Goal: Task Accomplishment & Management: Use online tool/utility

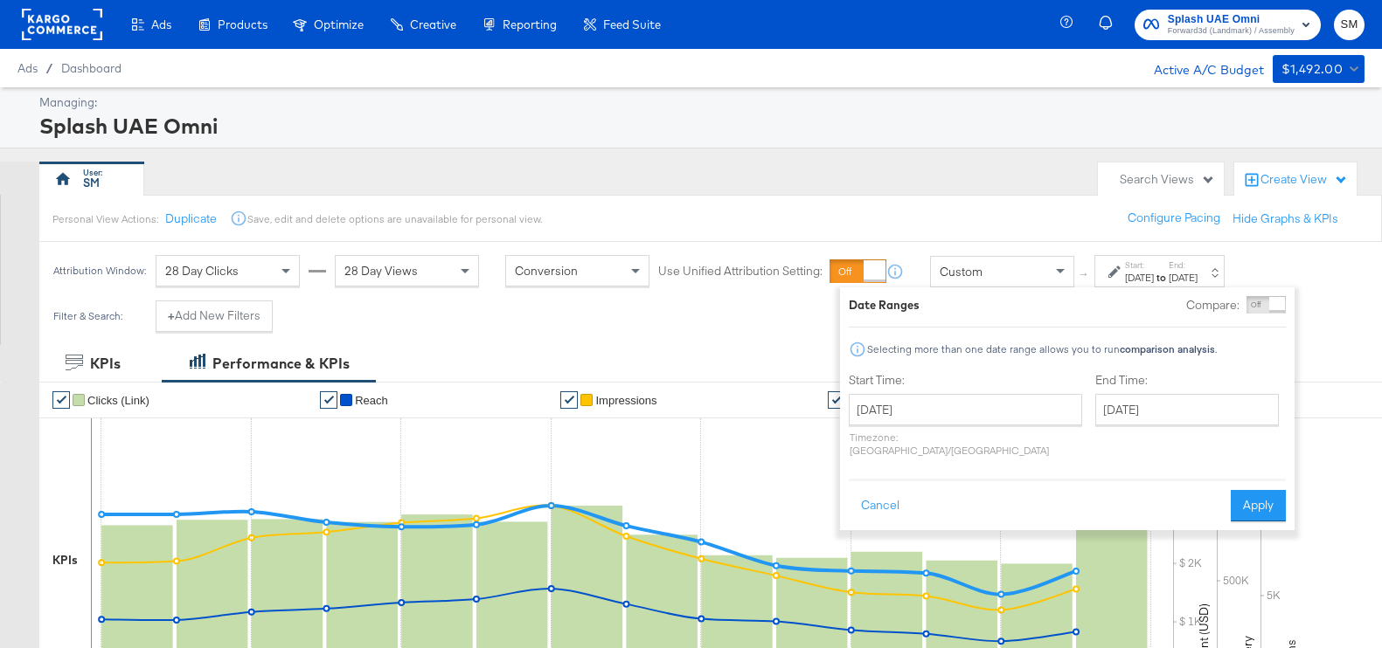
scroll to position [218, 0]
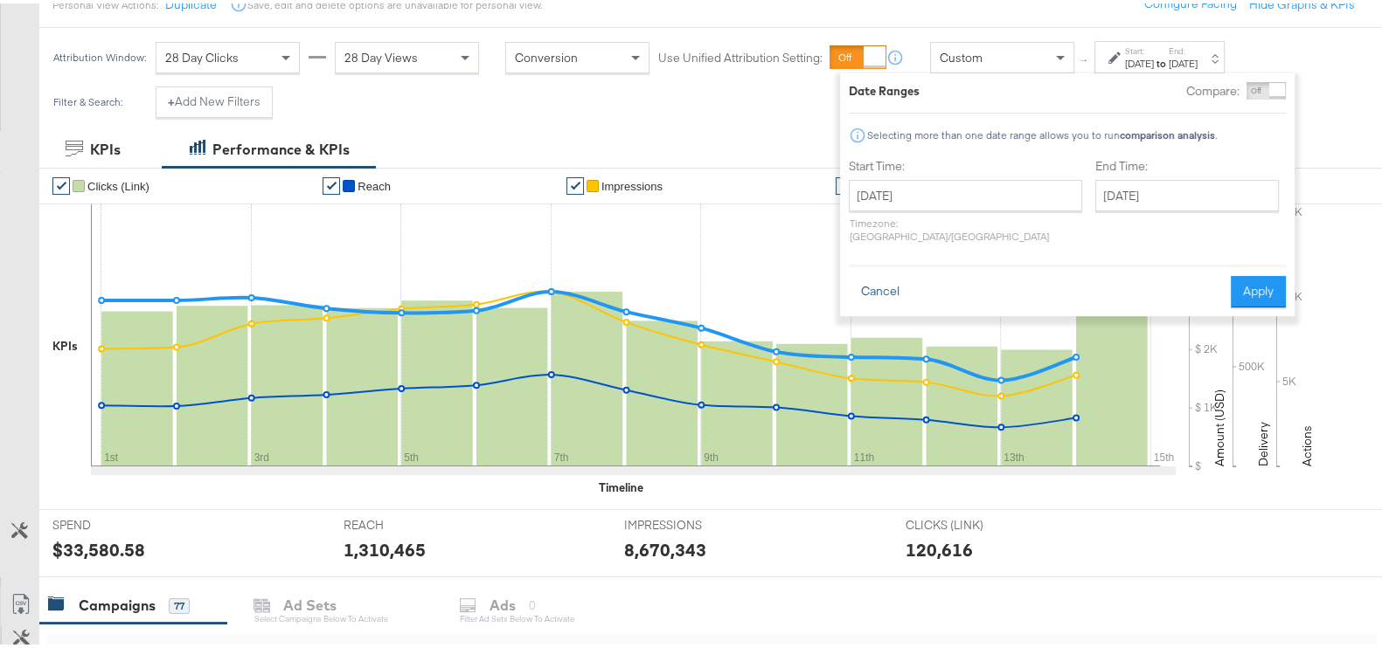
click at [865, 277] on button "Cancel" at bounding box center [880, 288] width 63 height 31
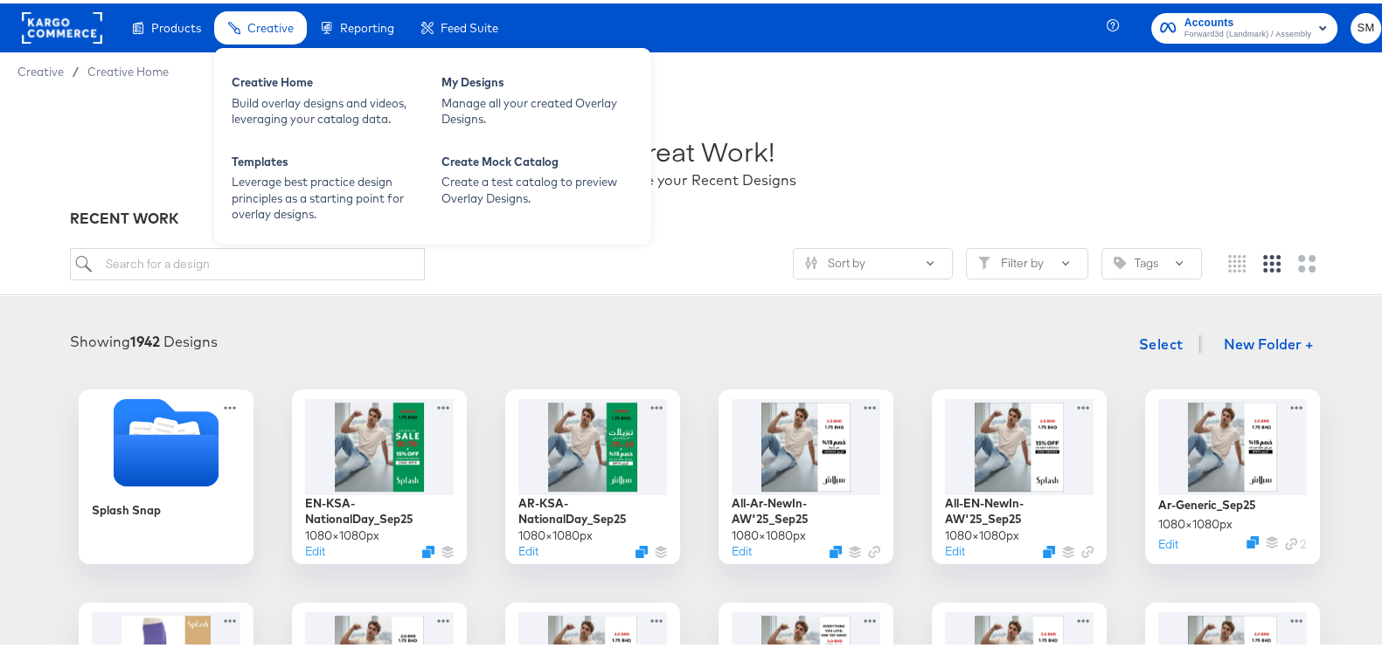
click at [288, 28] on span "Creative" at bounding box center [270, 24] width 46 height 14
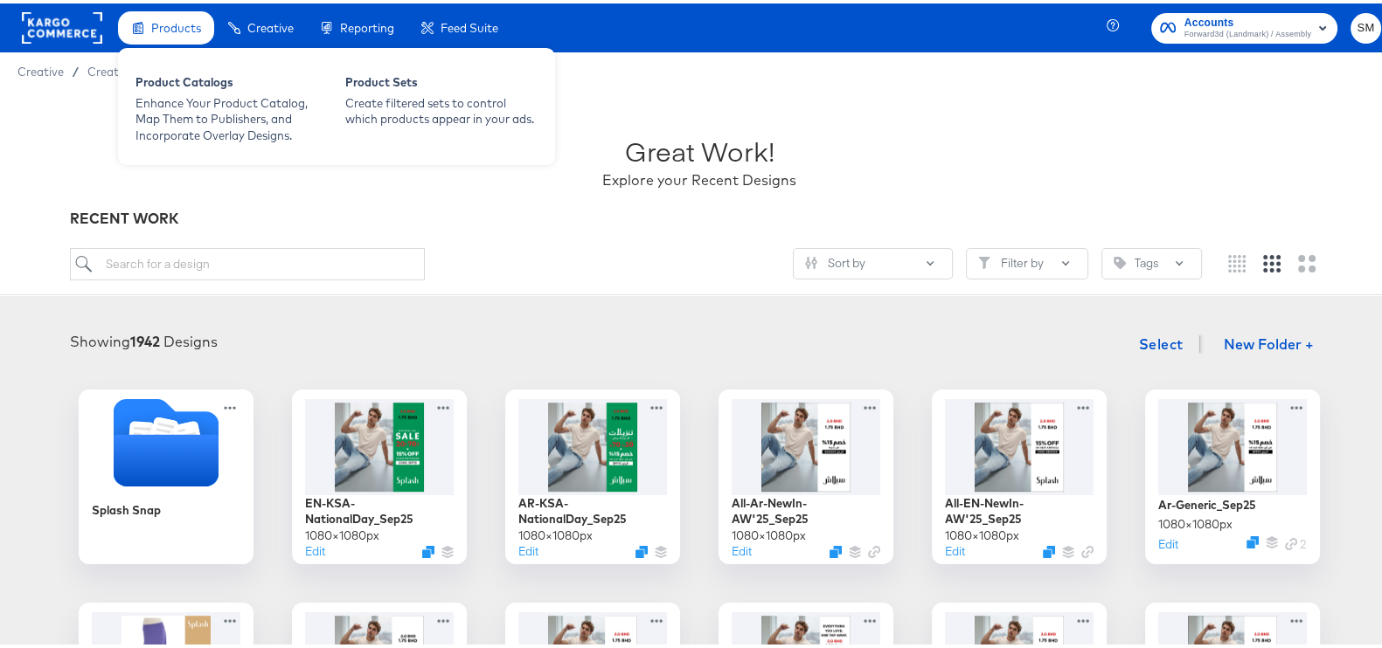
click at [184, 17] on span "Products" at bounding box center [176, 24] width 50 height 14
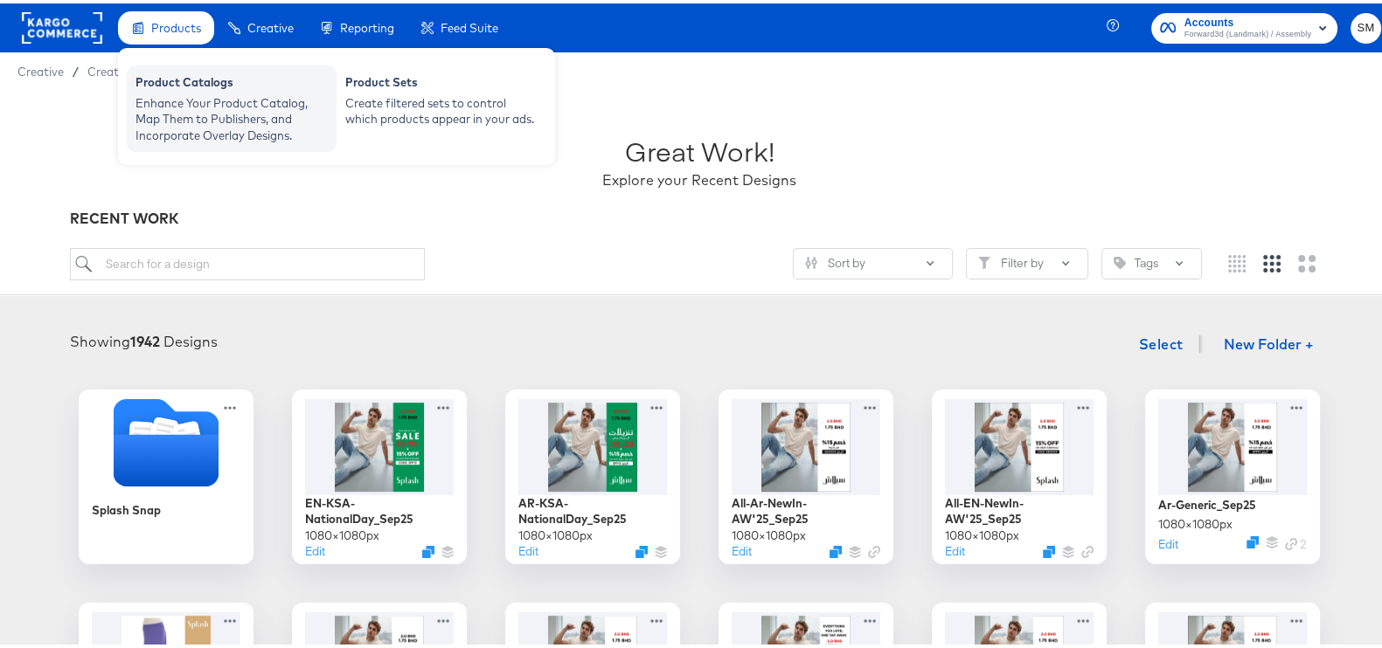
click at [272, 84] on div "Product Catalogs" at bounding box center [231, 81] width 192 height 21
click at [203, 95] on div "Enhance Your Product Catalog, Map Them to Publishers, and Incorporate Overlay D…" at bounding box center [231, 116] width 192 height 49
click at [174, 92] on div "Enhance Your Product Catalog, Map Them to Publishers, and Incorporate Overlay D…" at bounding box center [231, 116] width 192 height 49
click at [180, 27] on span "Products" at bounding box center [176, 24] width 50 height 14
click at [196, 100] on div "Enhance Your Product Catalog, Map Them to Publishers, and Incorporate Overlay D…" at bounding box center [231, 116] width 192 height 49
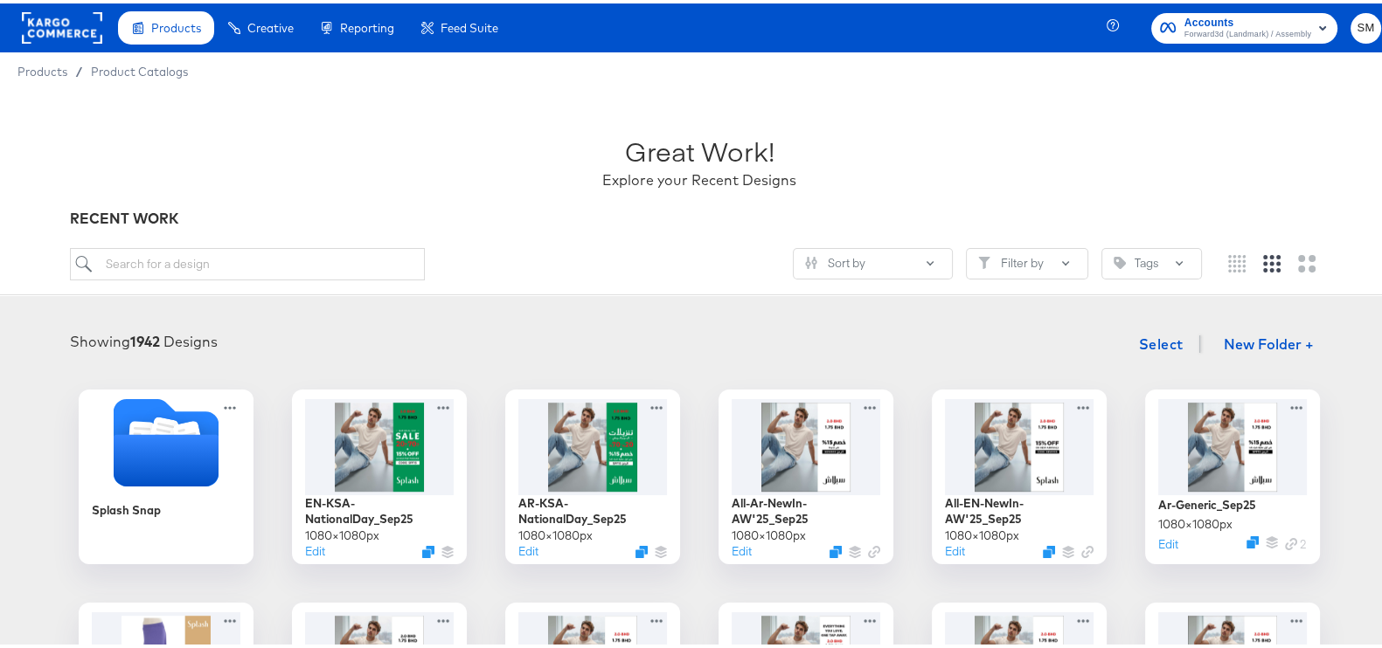
click at [1202, 20] on span "Accounts" at bounding box center [1247, 19] width 127 height 18
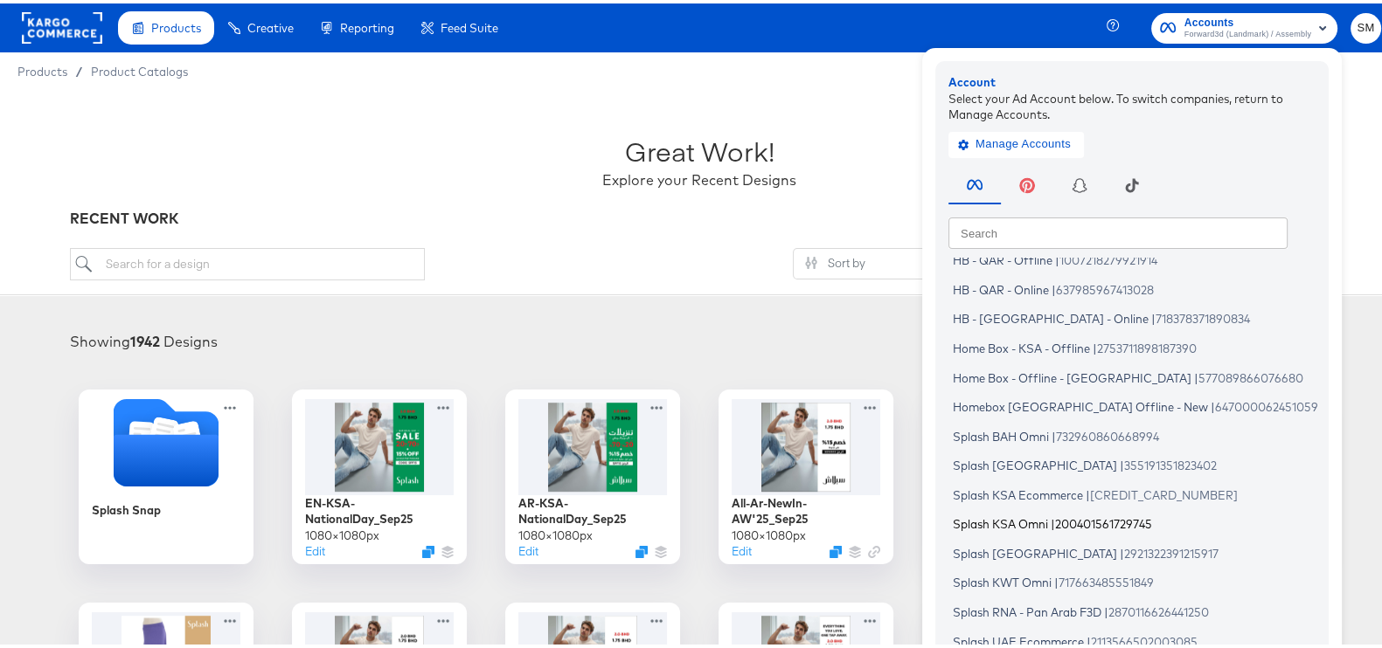
scroll to position [105, 0]
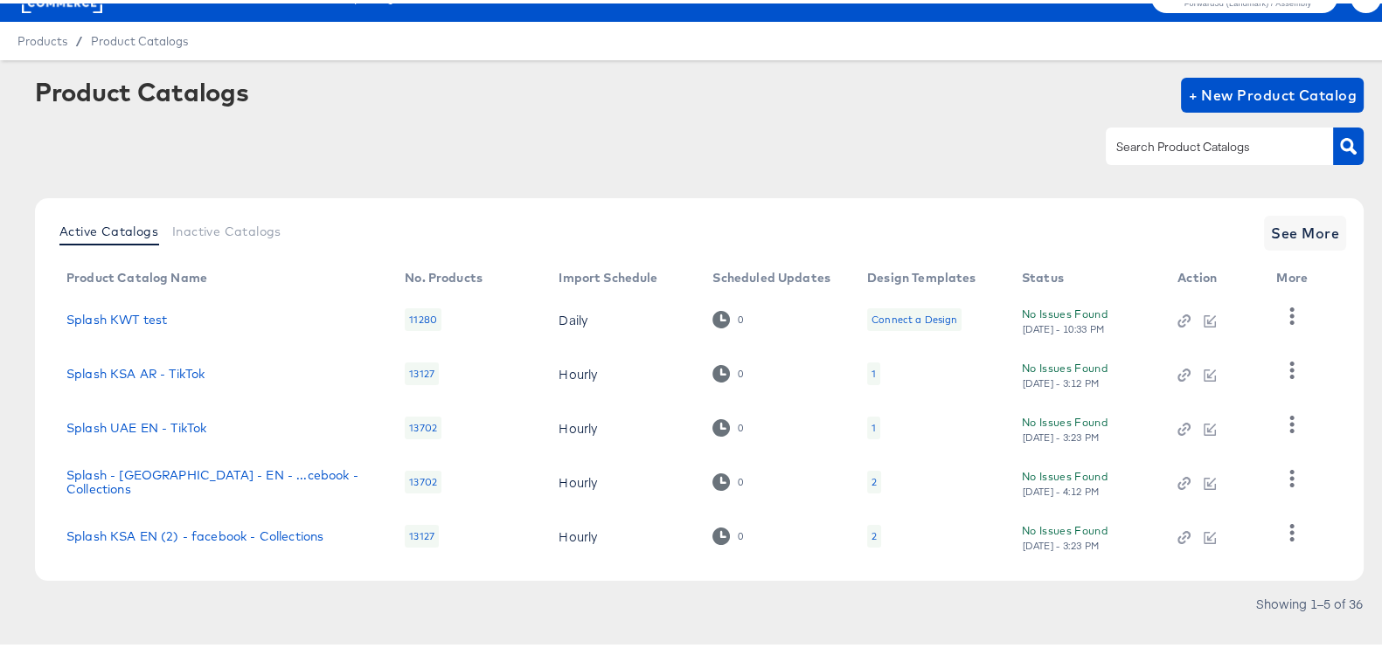
scroll to position [57, 0]
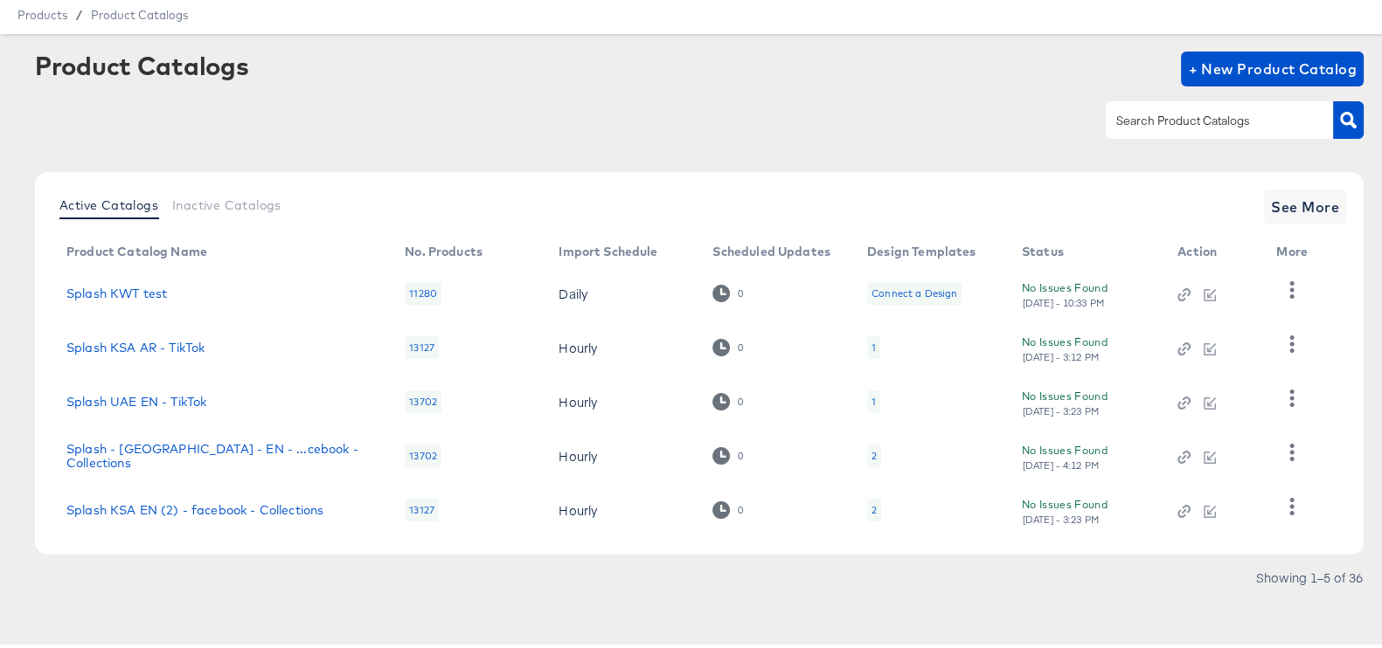
click at [1197, 115] on input "text" at bounding box center [1205, 117] width 186 height 20
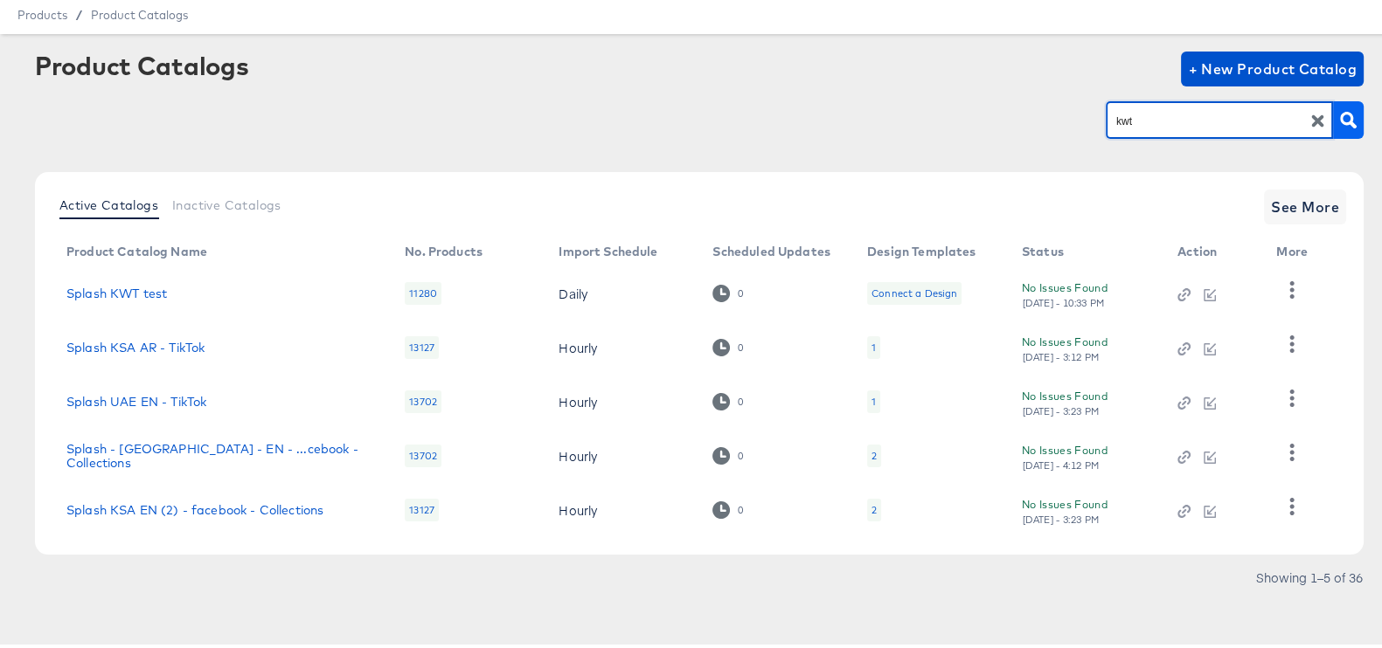
type input "kwt"
click at [1340, 121] on icon "button" at bounding box center [1348, 116] width 17 height 17
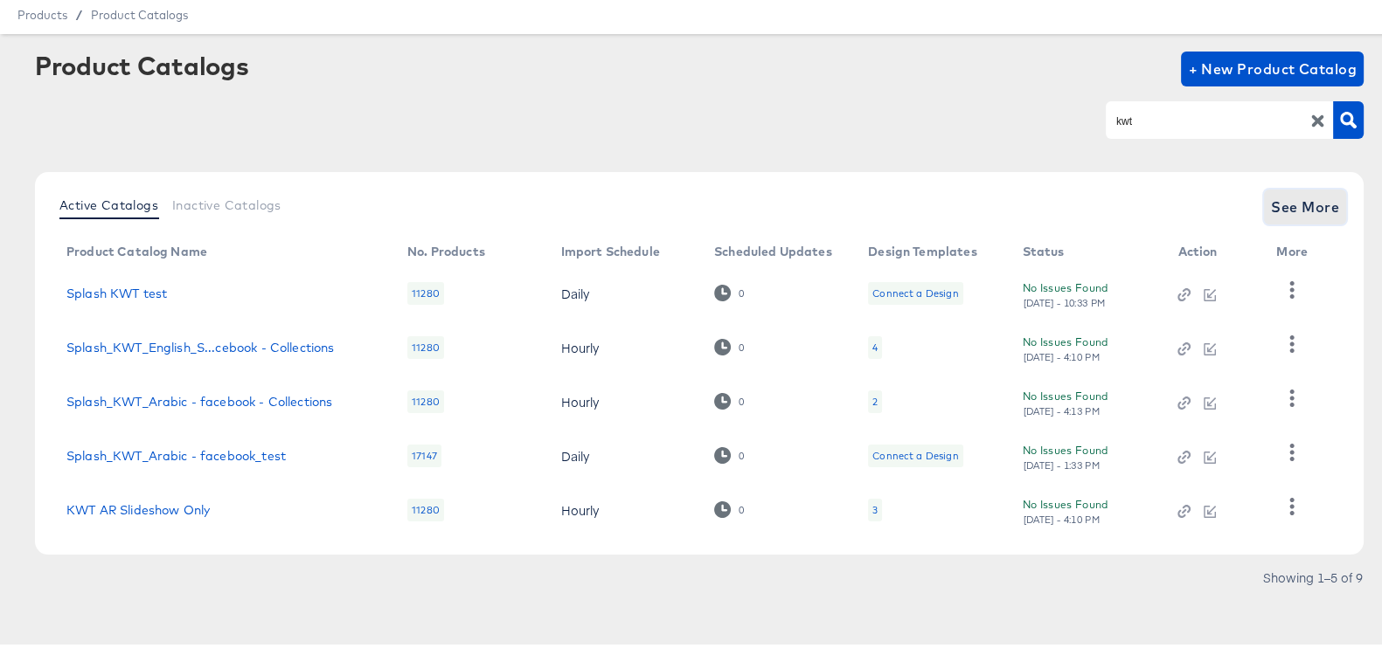
click at [1276, 195] on span "See More" at bounding box center [1305, 203] width 68 height 24
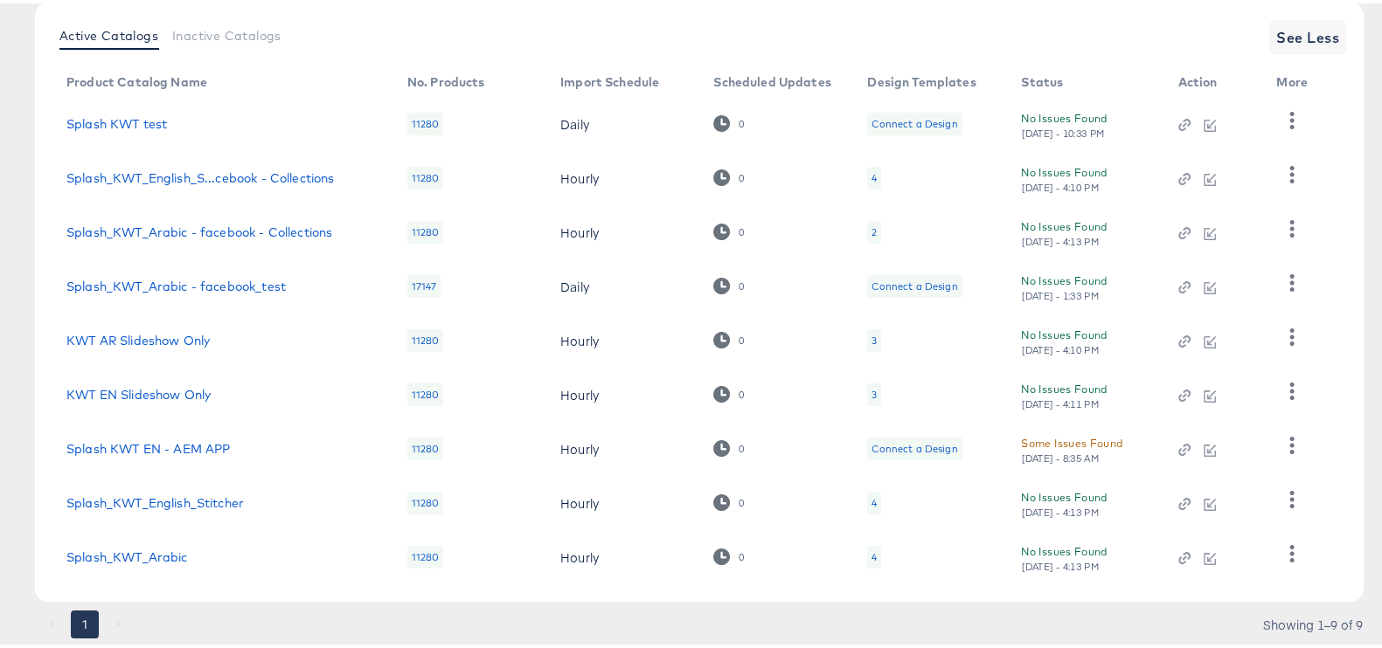
scroll to position [274, 0]
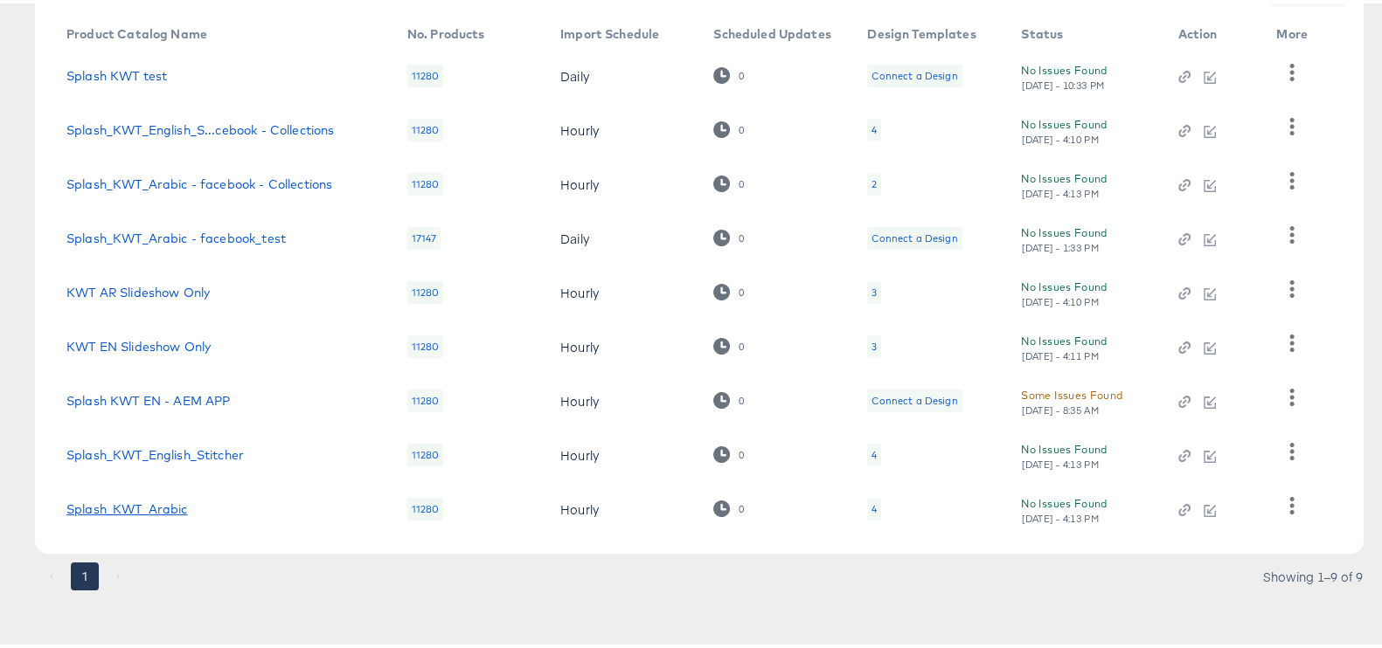
click at [161, 500] on link "Splash_KWT_Arabic" at bounding box center [126, 506] width 121 height 14
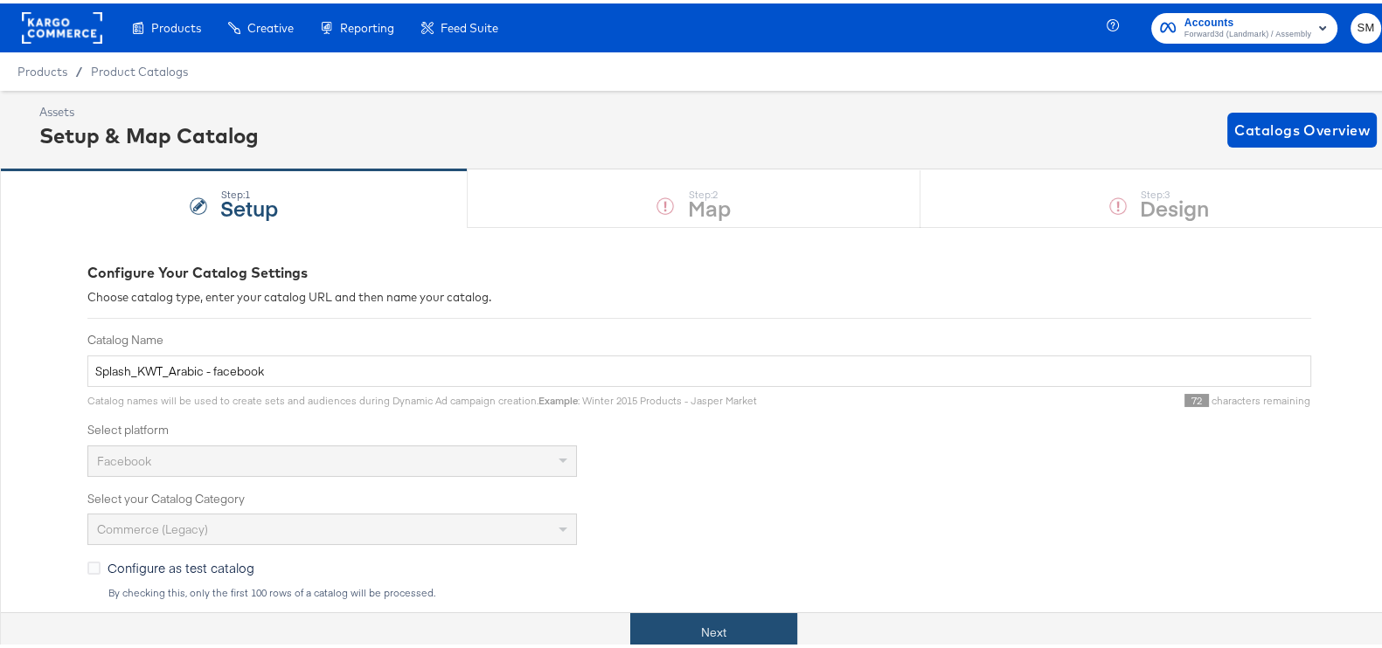
click at [683, 627] on button "Next" at bounding box center [713, 629] width 167 height 39
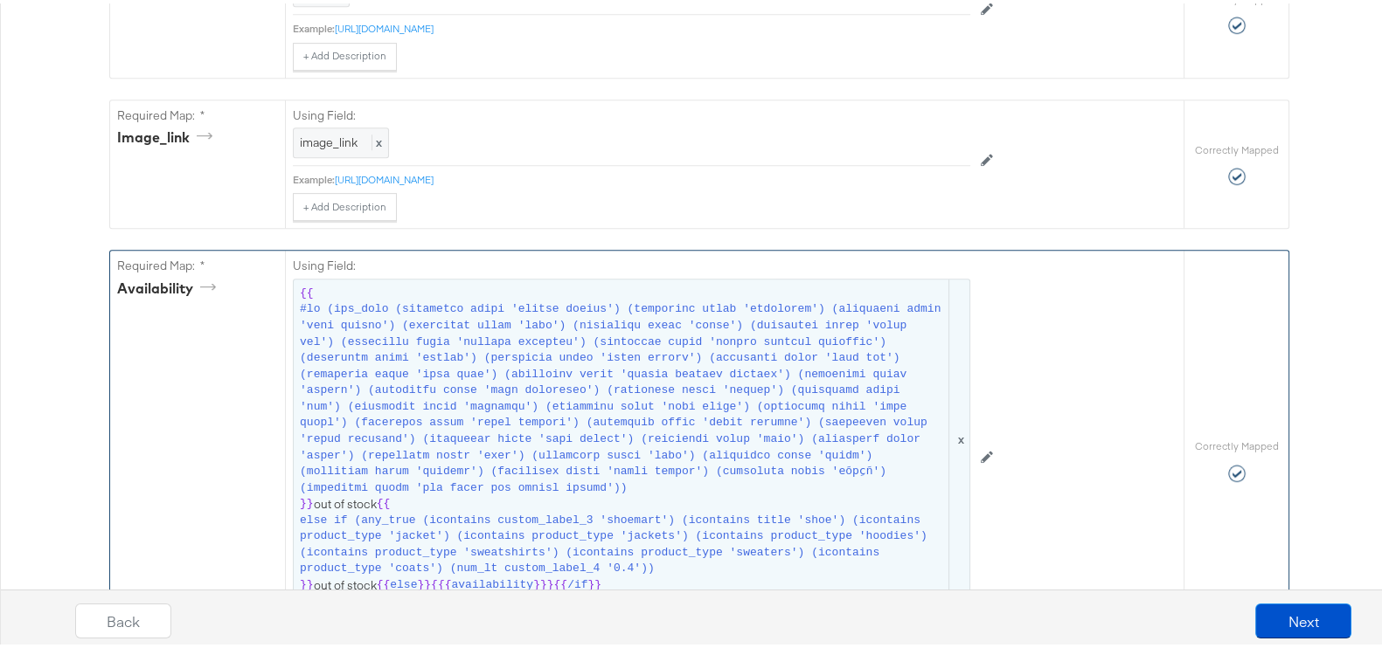
scroll to position [1202, 0]
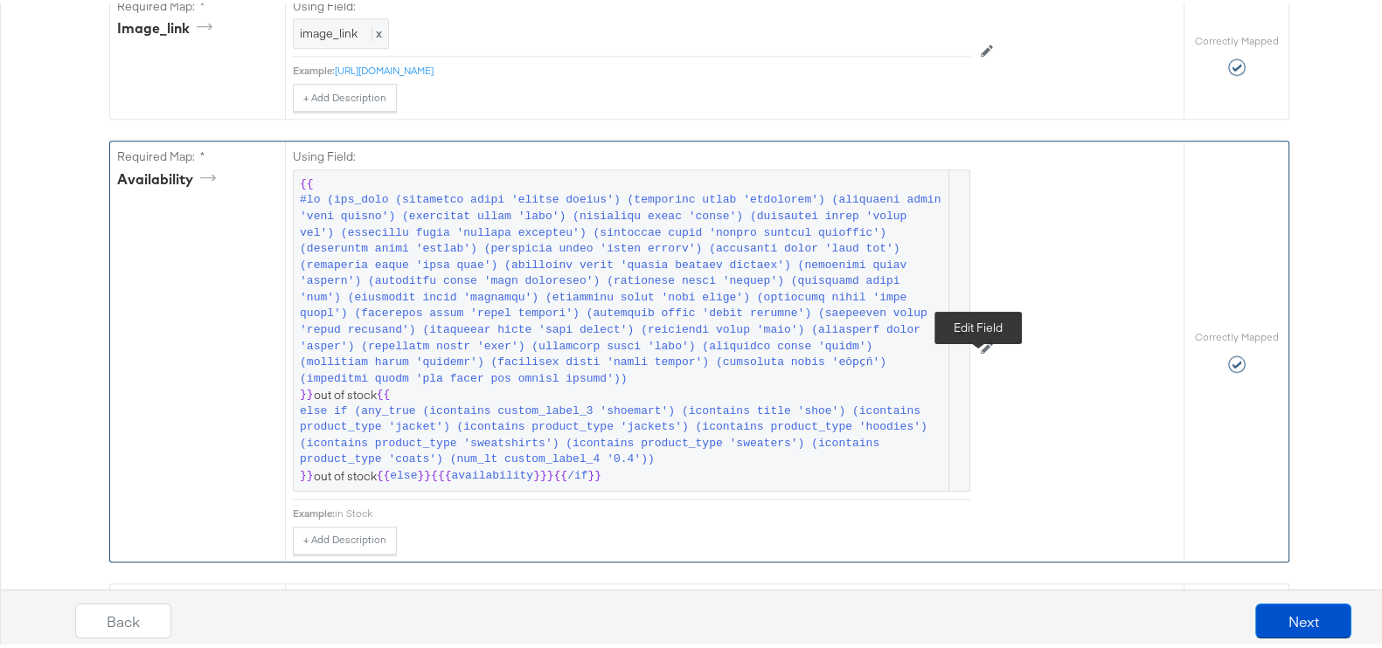
click at [970, 359] on button at bounding box center [986, 345] width 33 height 28
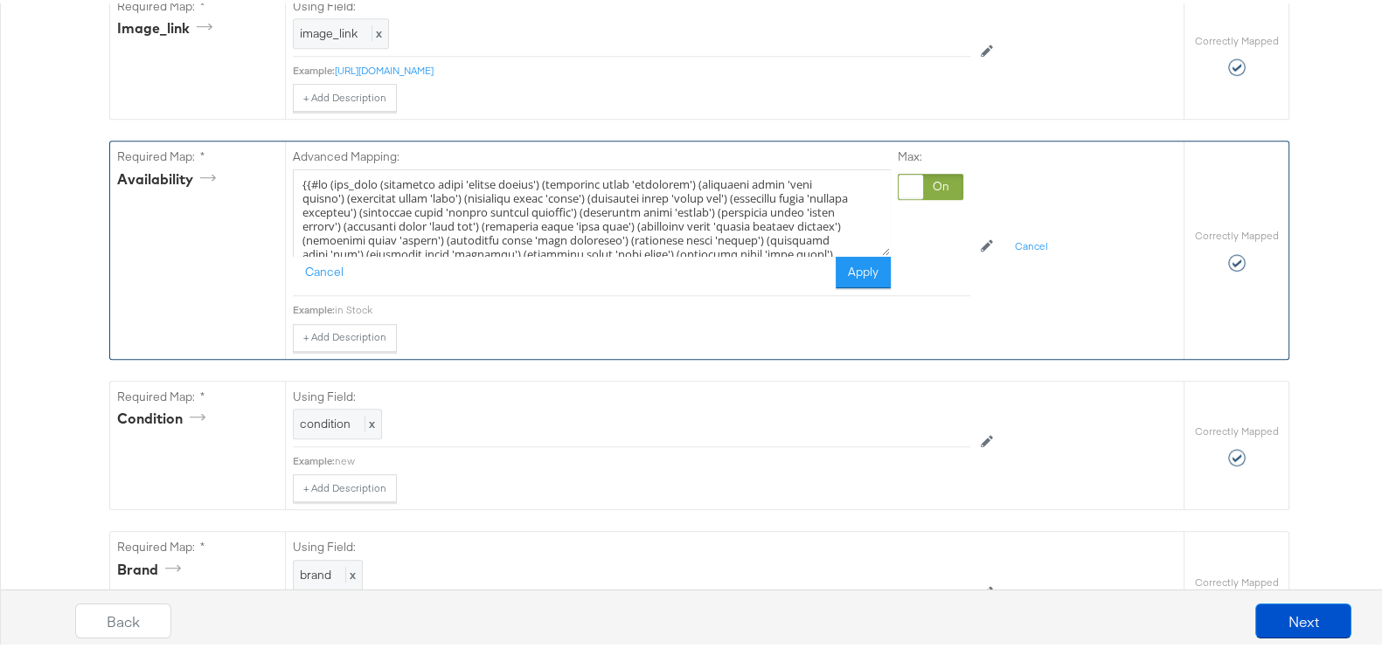
scroll to position [109, 0]
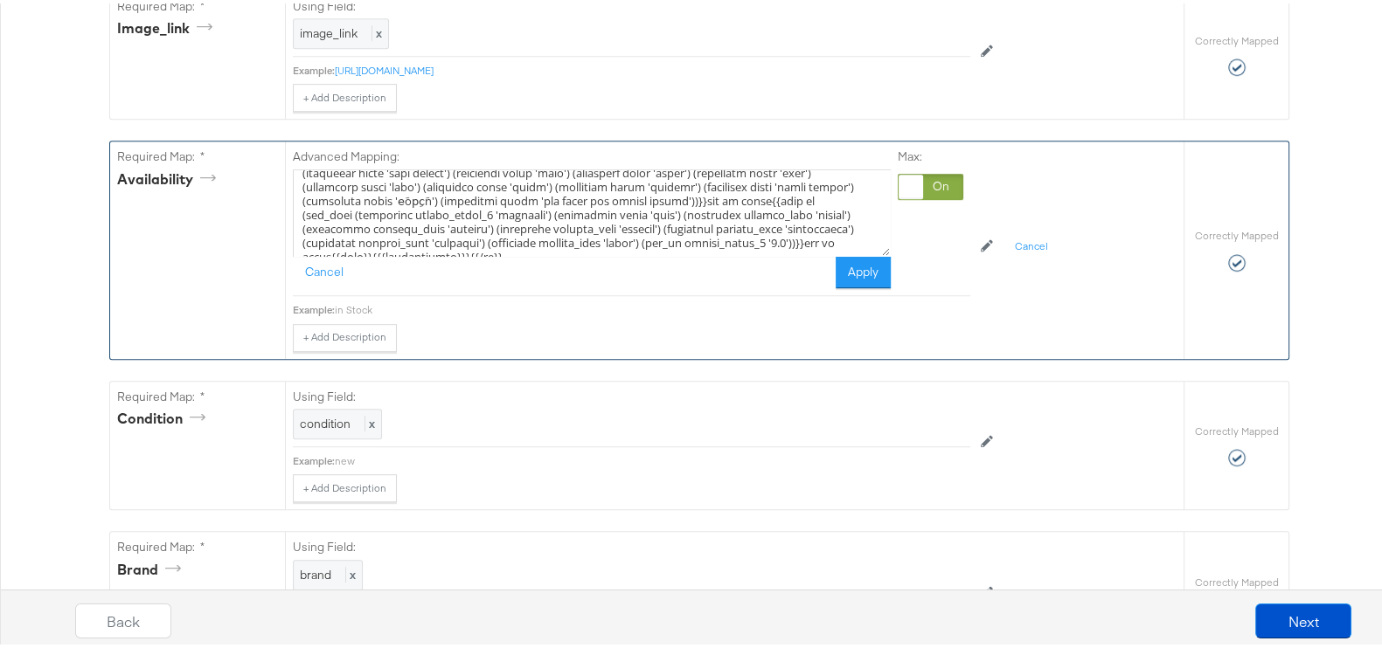
click at [516, 251] on textarea at bounding box center [592, 209] width 598 height 87
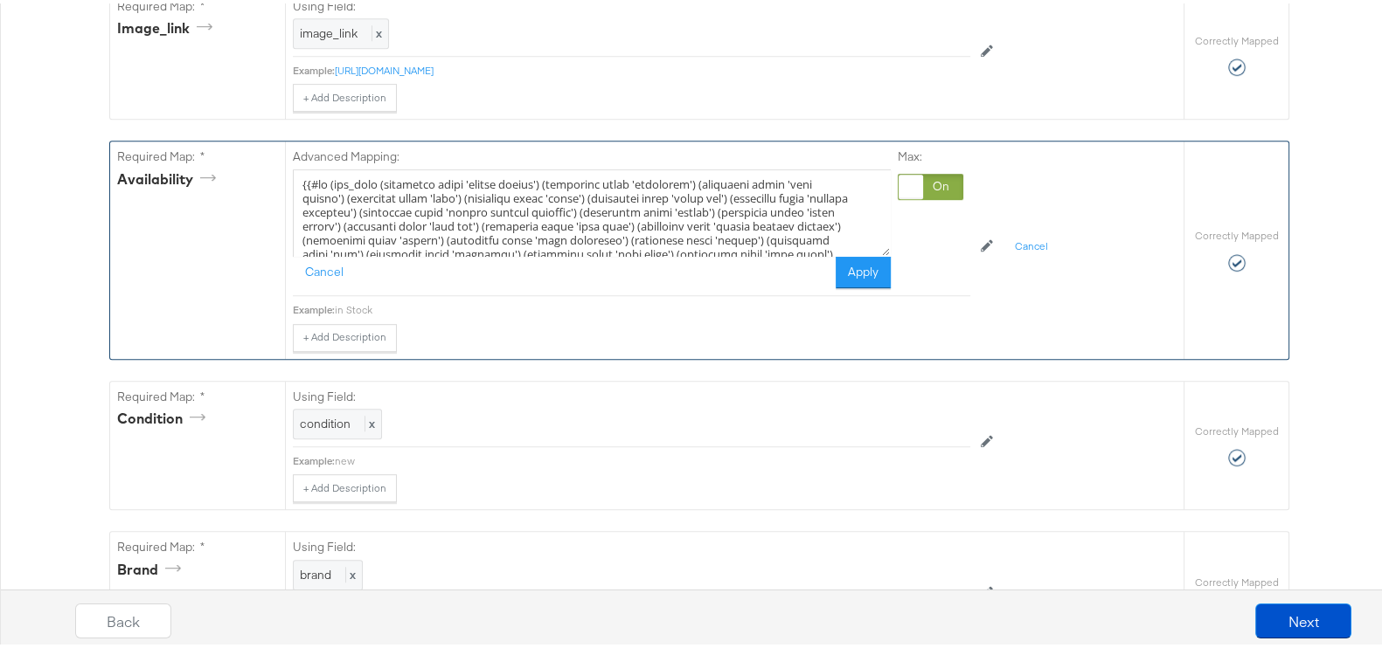
scroll to position [81, 0]
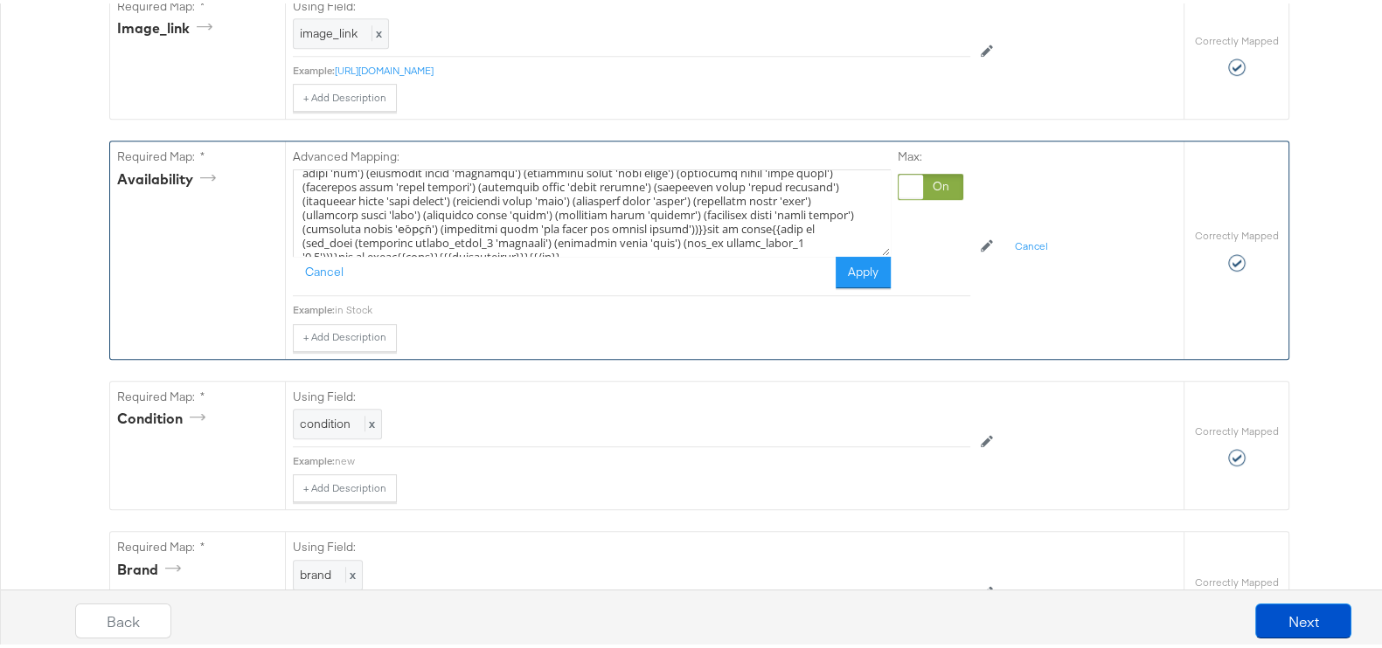
type textarea "{{#if (any_true (icontains title 'مجموعة بيكيني') (icontains title 'الملاكمون')…"
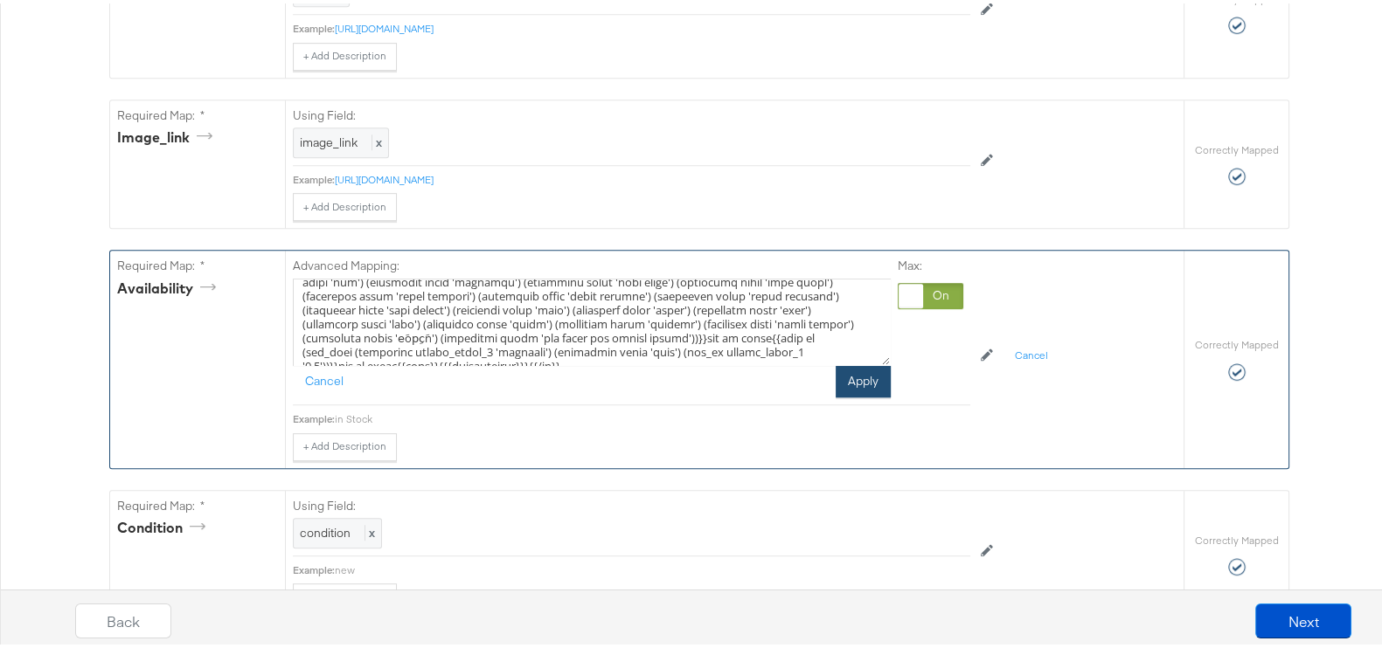
click at [848, 394] on button "Apply" at bounding box center [862, 378] width 55 height 31
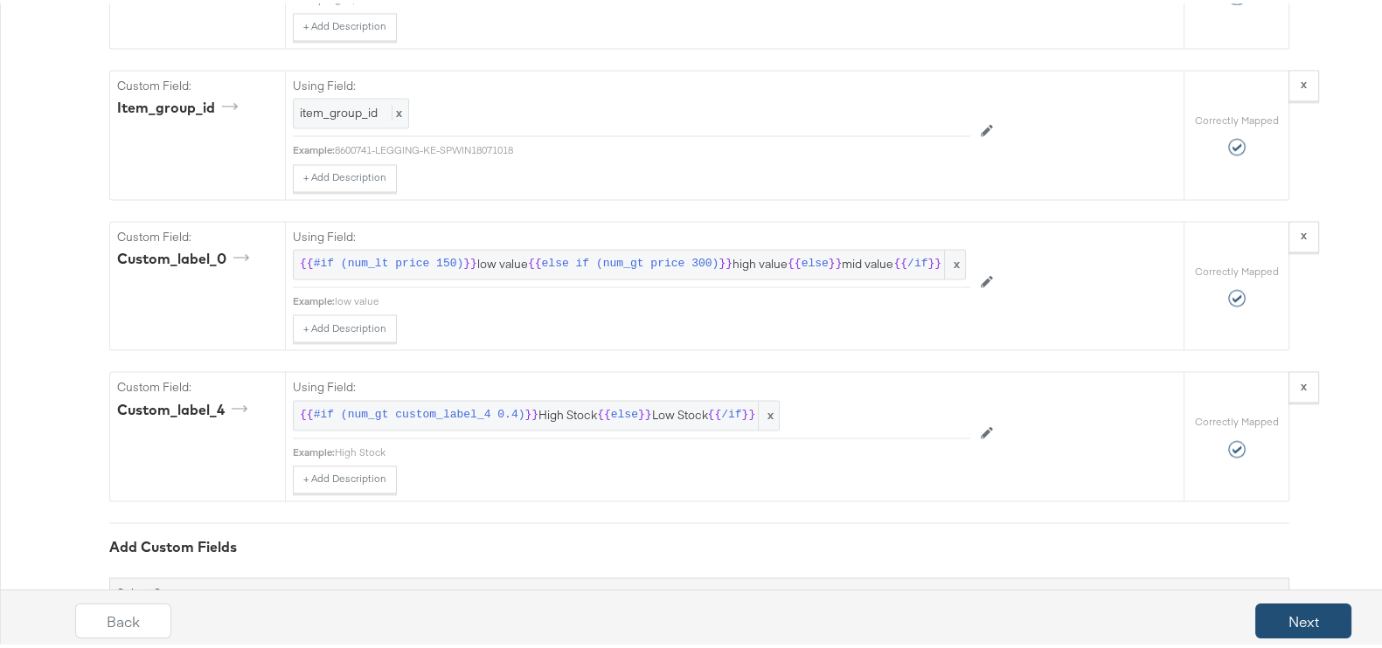
scroll to position [3385, 0]
click at [1292, 613] on button "Next" at bounding box center [1303, 617] width 96 height 35
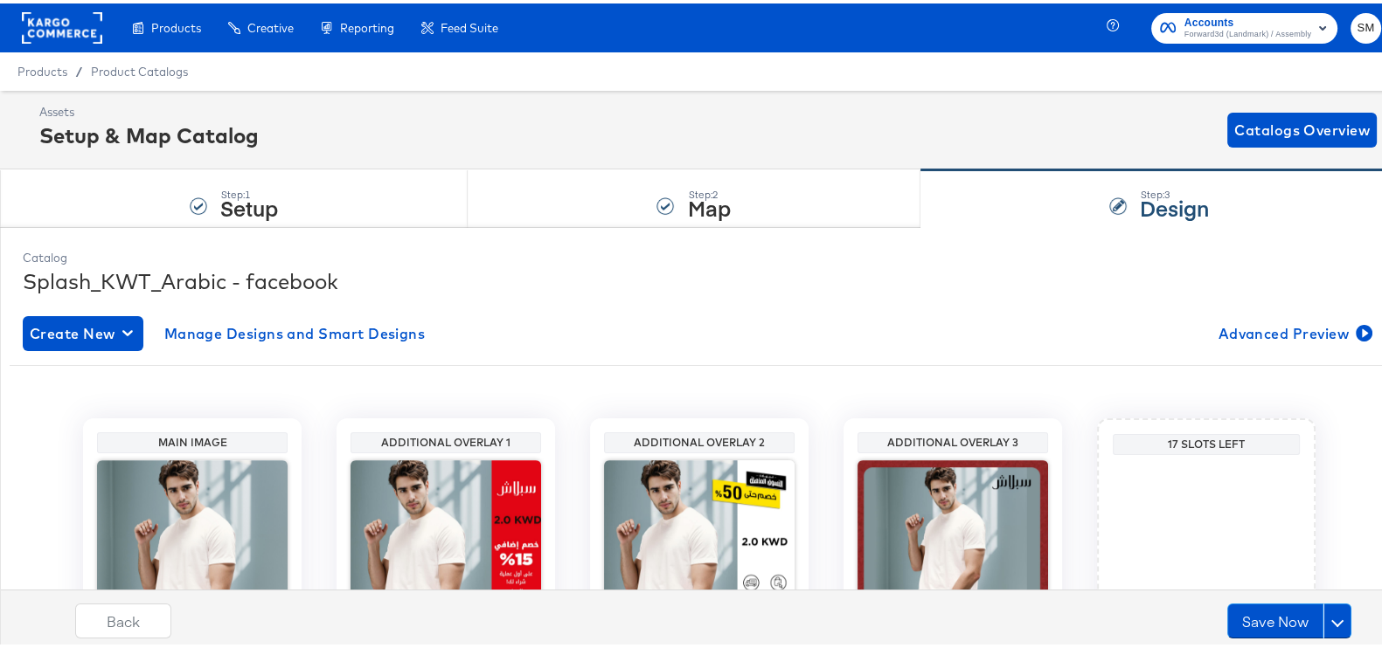
click at [1292, 29] on span "Forward3d (Landmark) / Assembly" at bounding box center [1247, 31] width 127 height 14
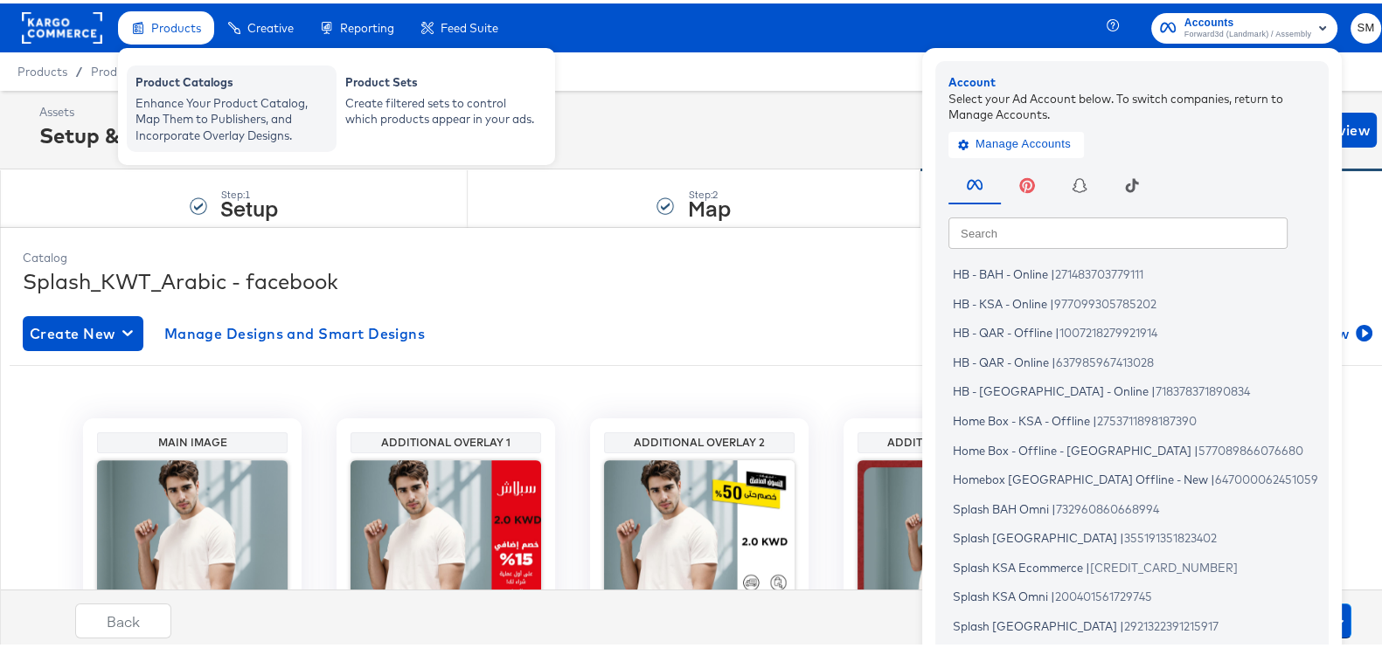
click at [195, 92] on div "Enhance Your Product Catalog, Map Them to Publishers, and Incorporate Overlay D…" at bounding box center [231, 116] width 192 height 49
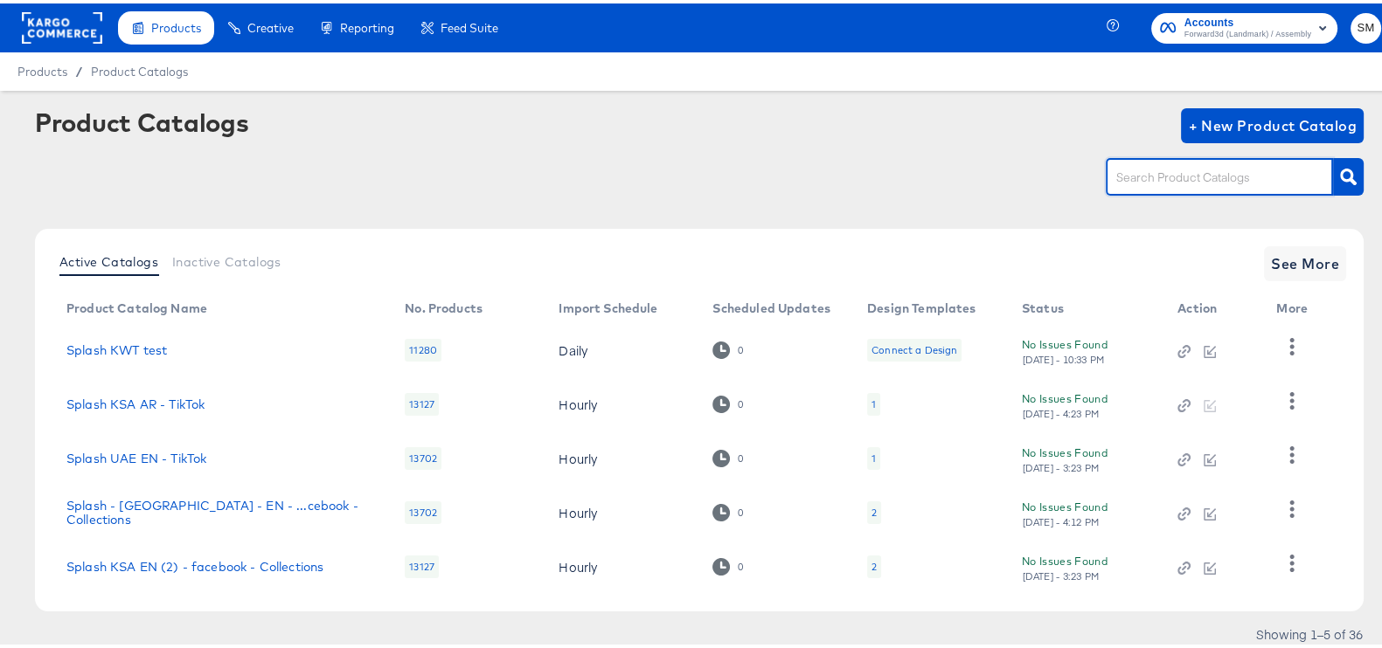
click at [1272, 177] on input "text" at bounding box center [1205, 174] width 186 height 20
type input "kwt"
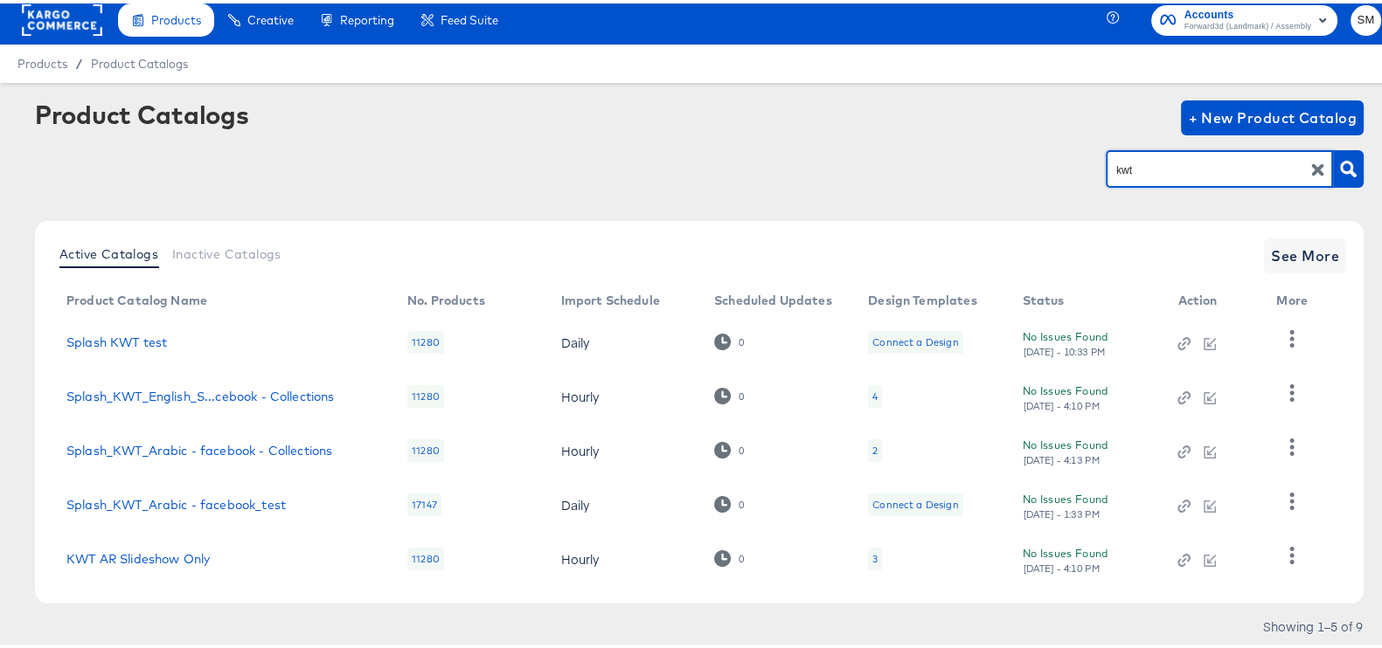
scroll to position [57, 0]
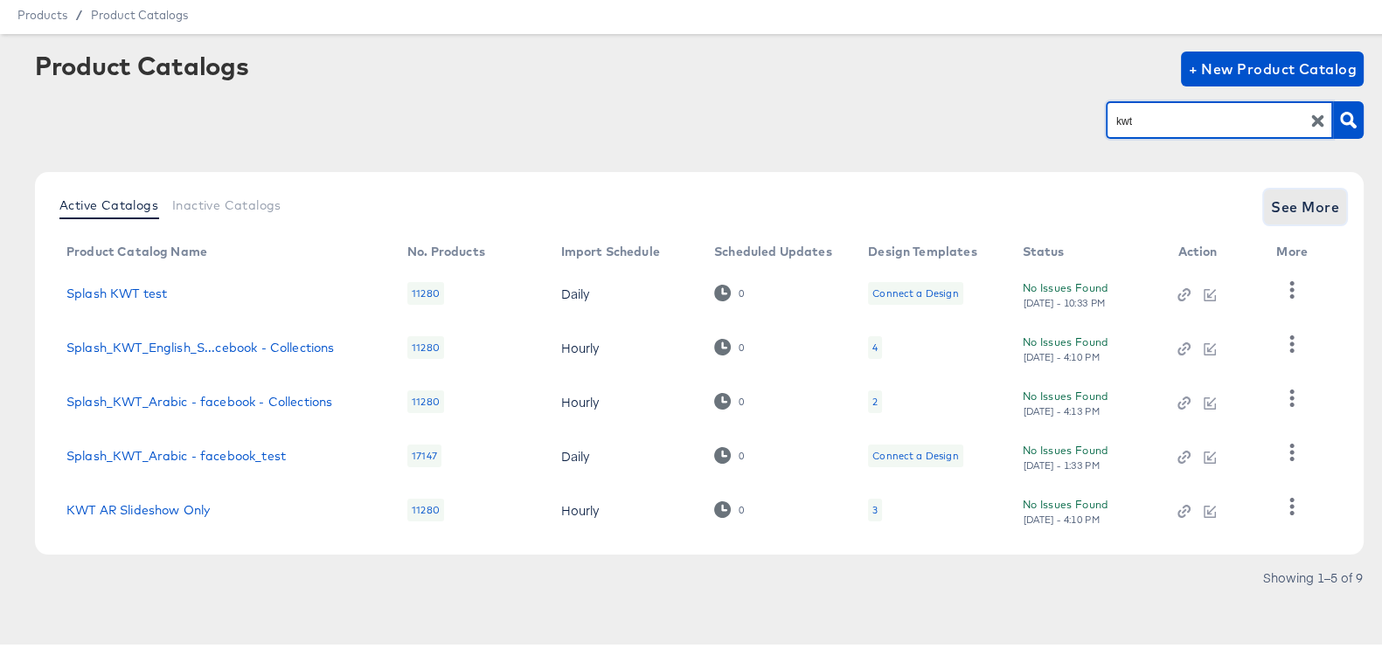
click at [1271, 202] on span "See More" at bounding box center [1305, 203] width 68 height 24
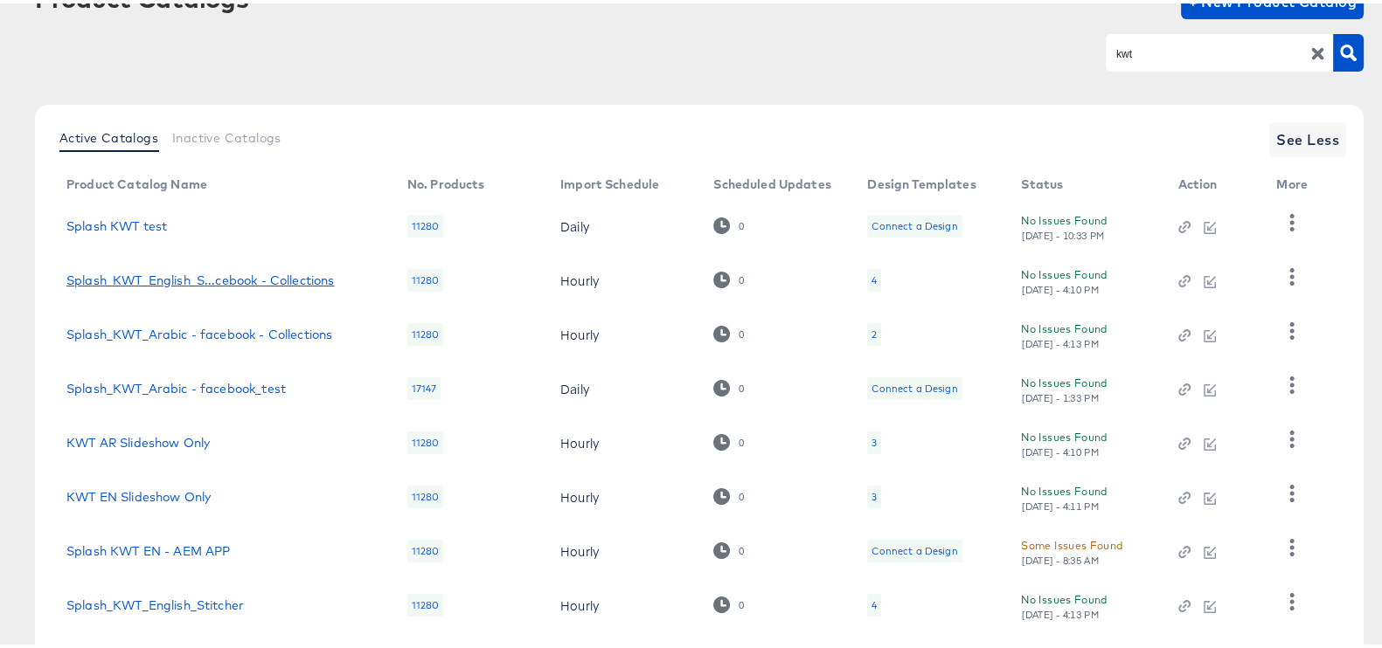
scroll to position [274, 0]
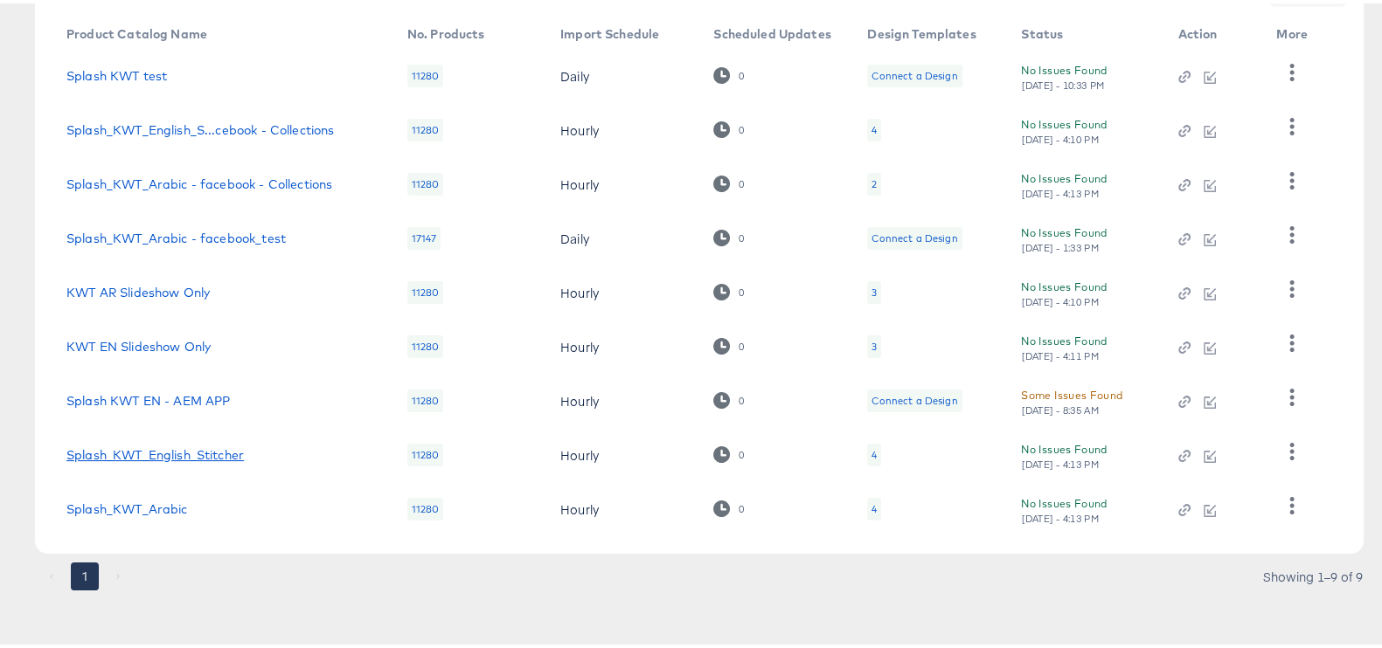
click at [162, 447] on link "Splash_KWT_English_Stitcher" at bounding box center [154, 452] width 177 height 14
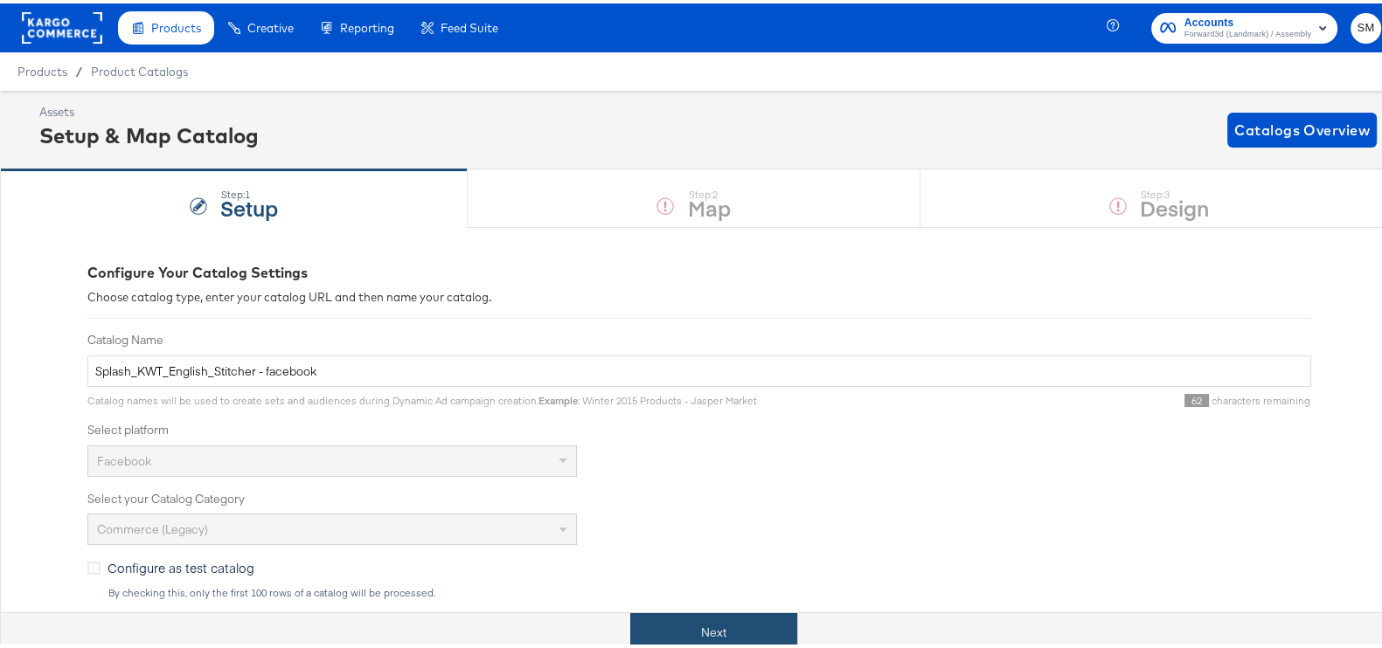
click at [708, 639] on button "Next" at bounding box center [713, 629] width 167 height 39
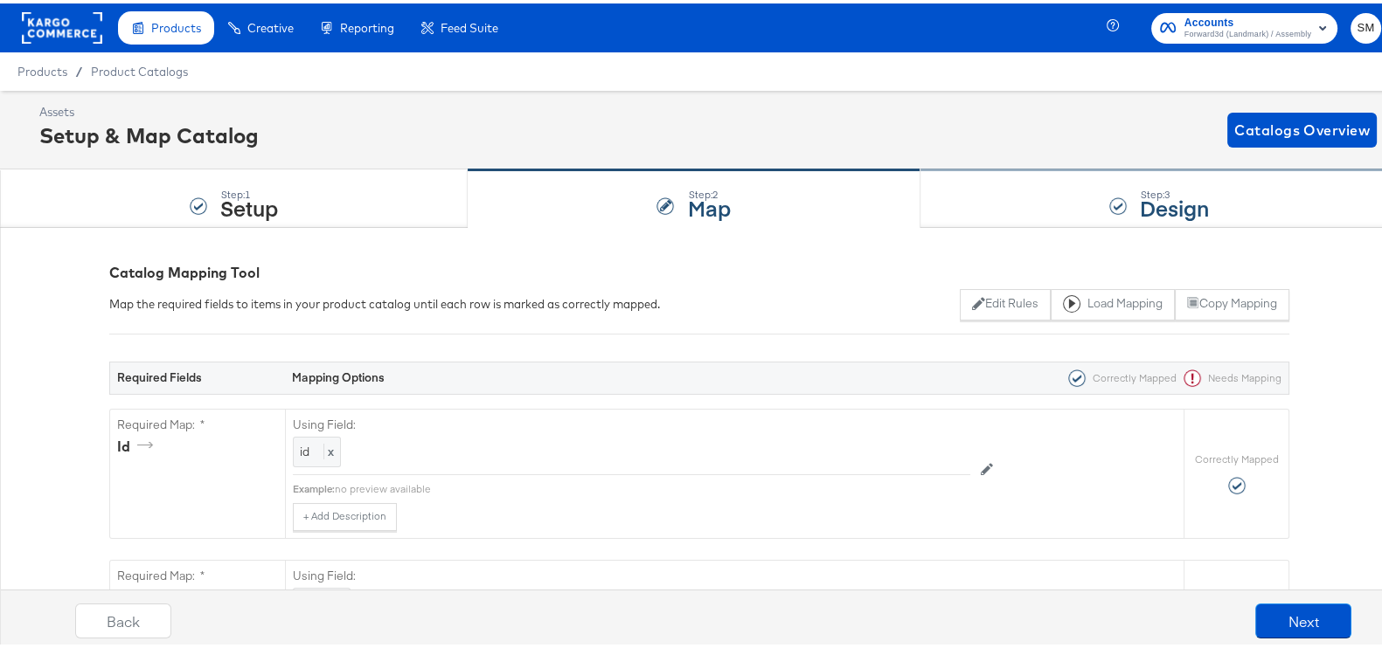
click at [1075, 194] on div "Step: 3 Design" at bounding box center [1159, 196] width 478 height 58
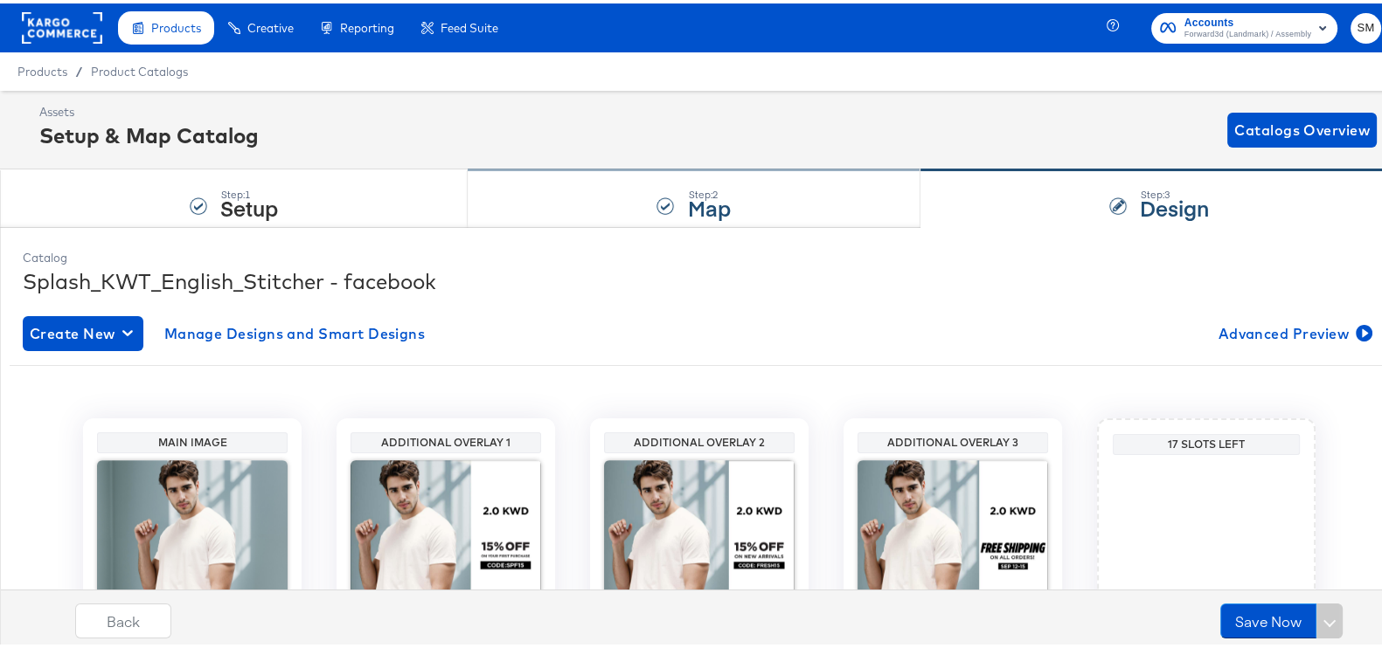
click at [547, 201] on div "Step: 2 Map" at bounding box center [694, 196] width 452 height 58
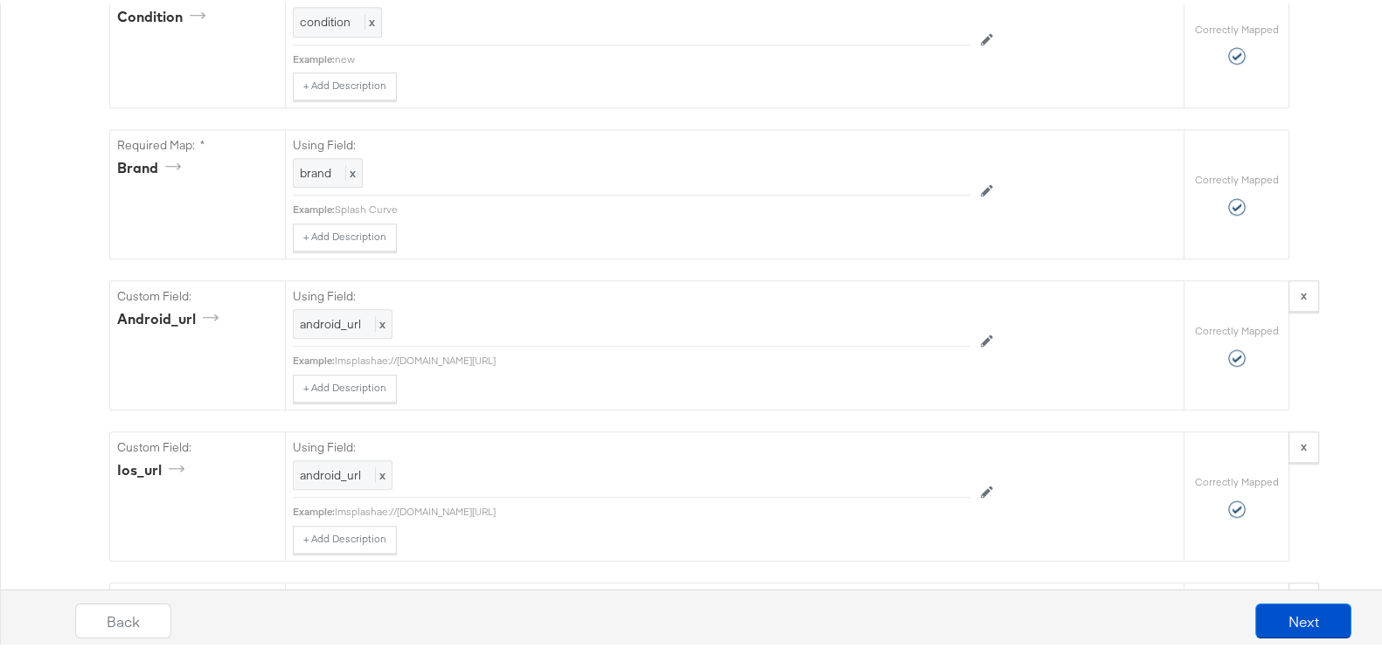
scroll to position [1202, 0]
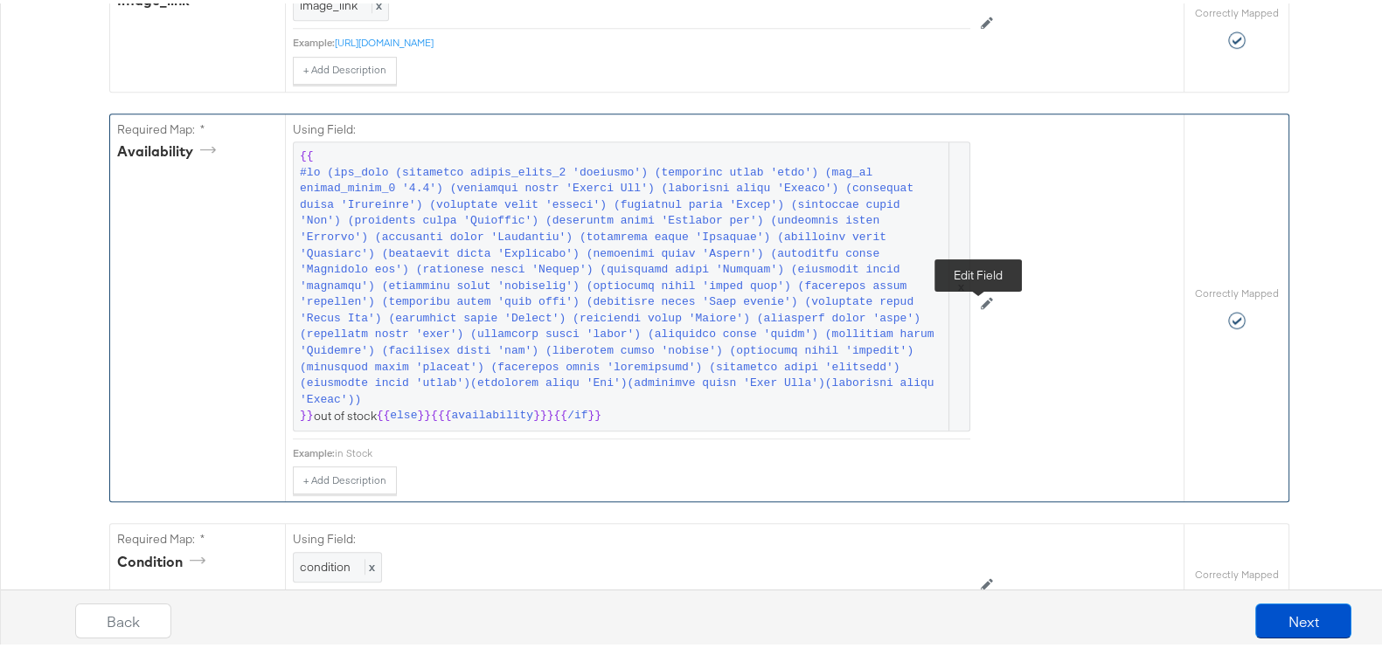
click at [977, 302] on button at bounding box center [986, 302] width 33 height 28
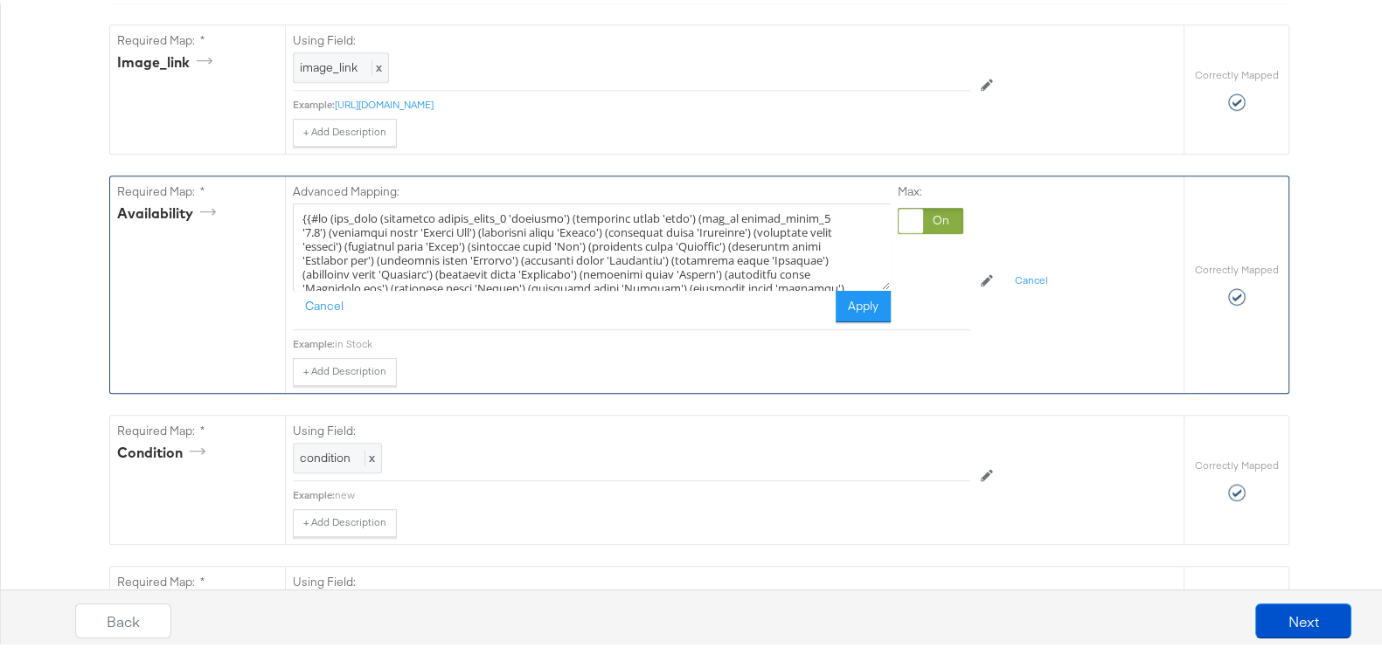
scroll to position [1092, 0]
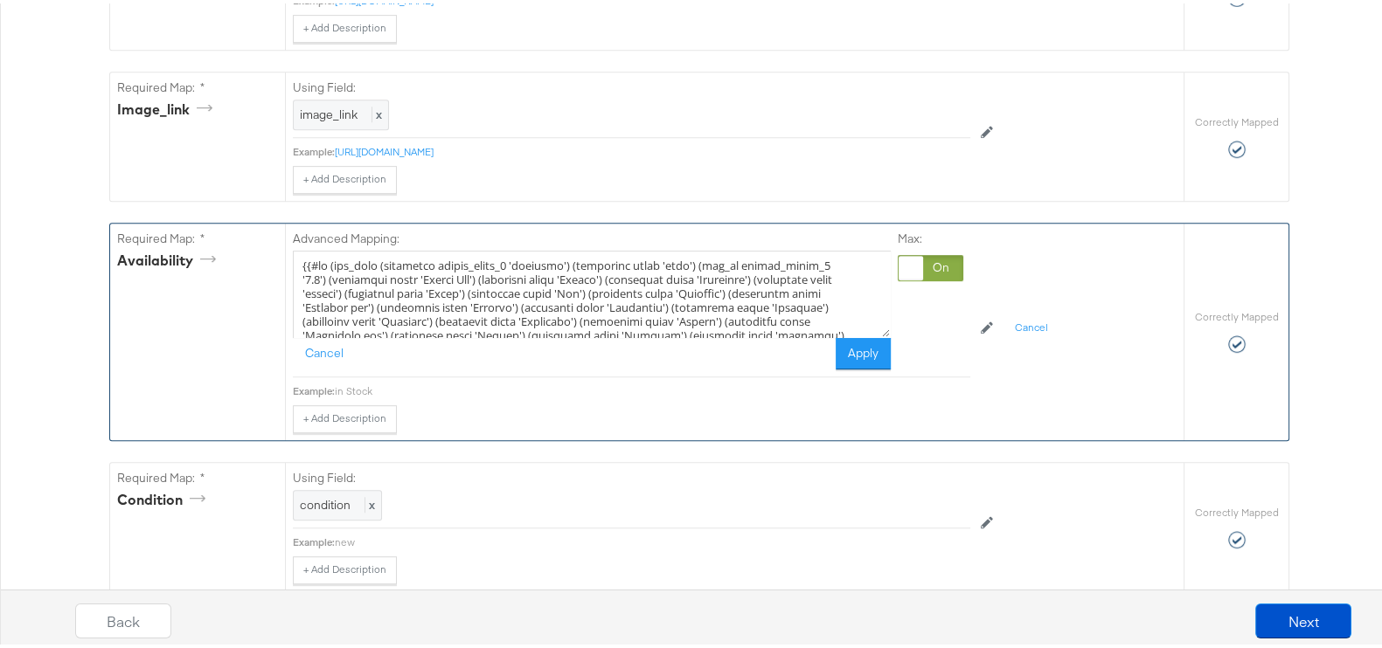
click at [669, 325] on textarea at bounding box center [592, 290] width 598 height 87
click at [677, 335] on textarea at bounding box center [592, 290] width 598 height 87
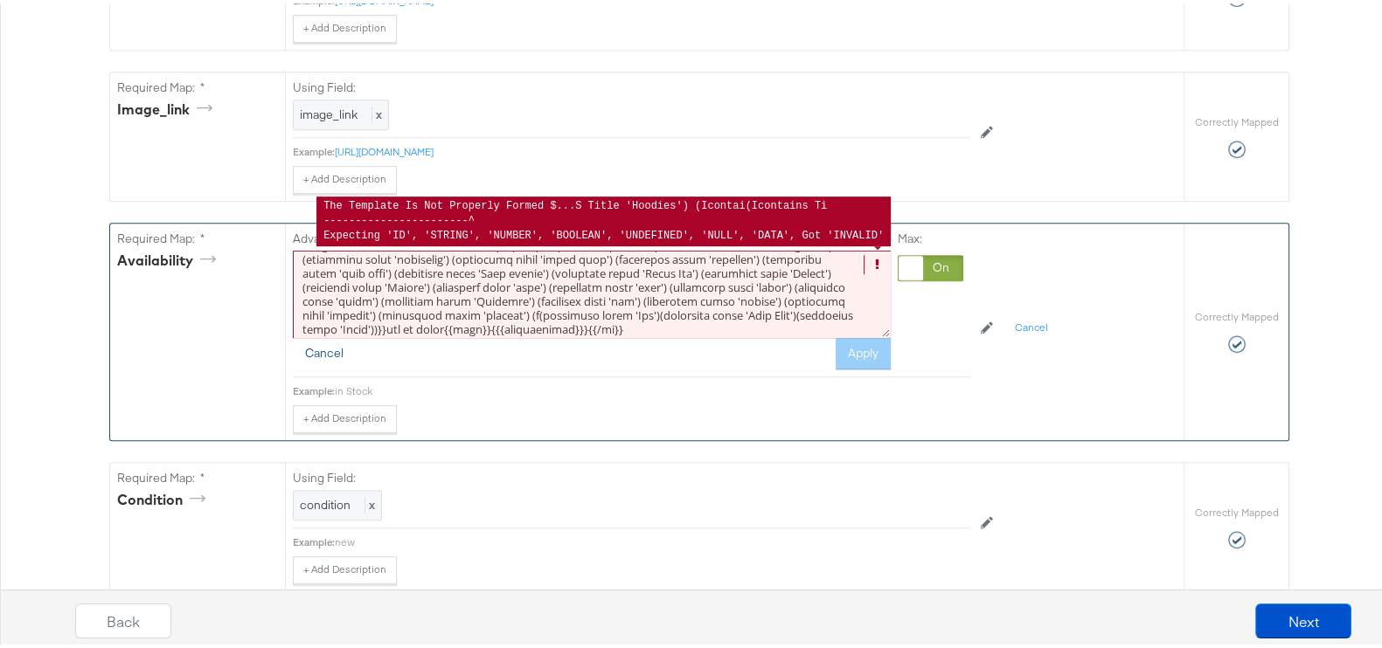
scroll to position [81, 0]
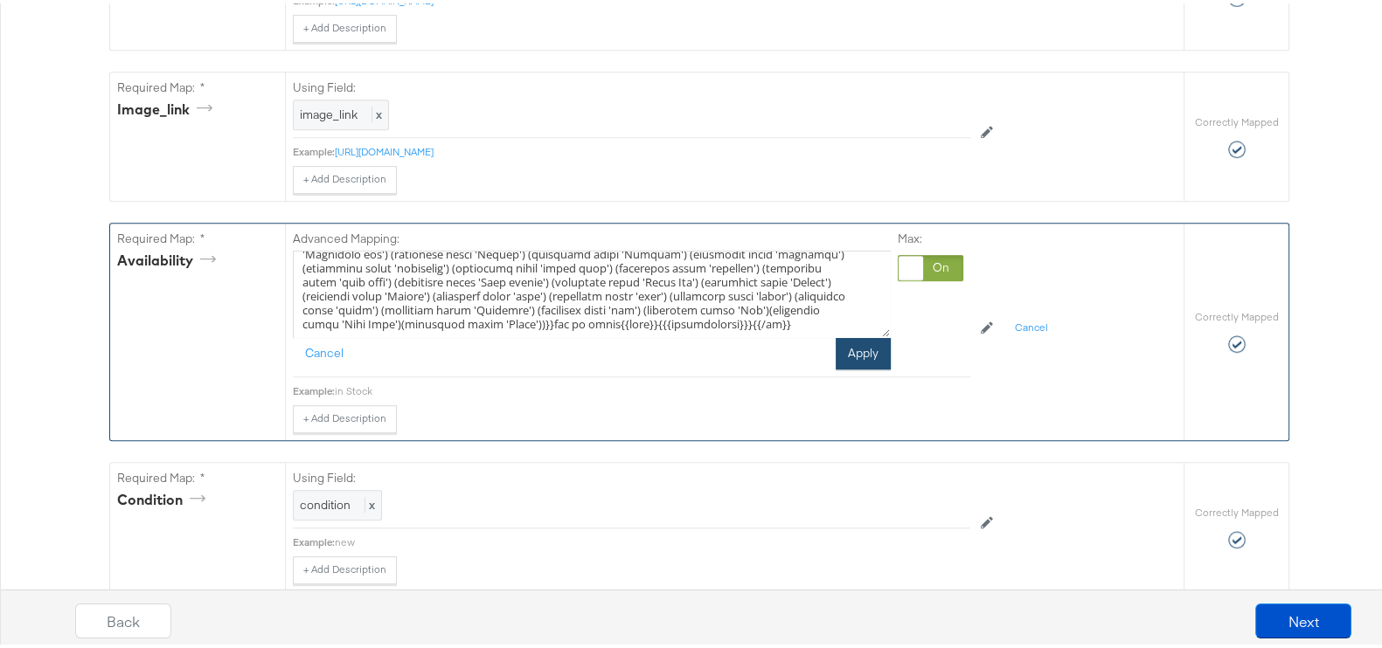
type textarea "{{#if (any_true (icontains custom_label_3 'shoemart') (icontains title 'shoe') …"
click at [855, 366] on button "Apply" at bounding box center [862, 350] width 55 height 31
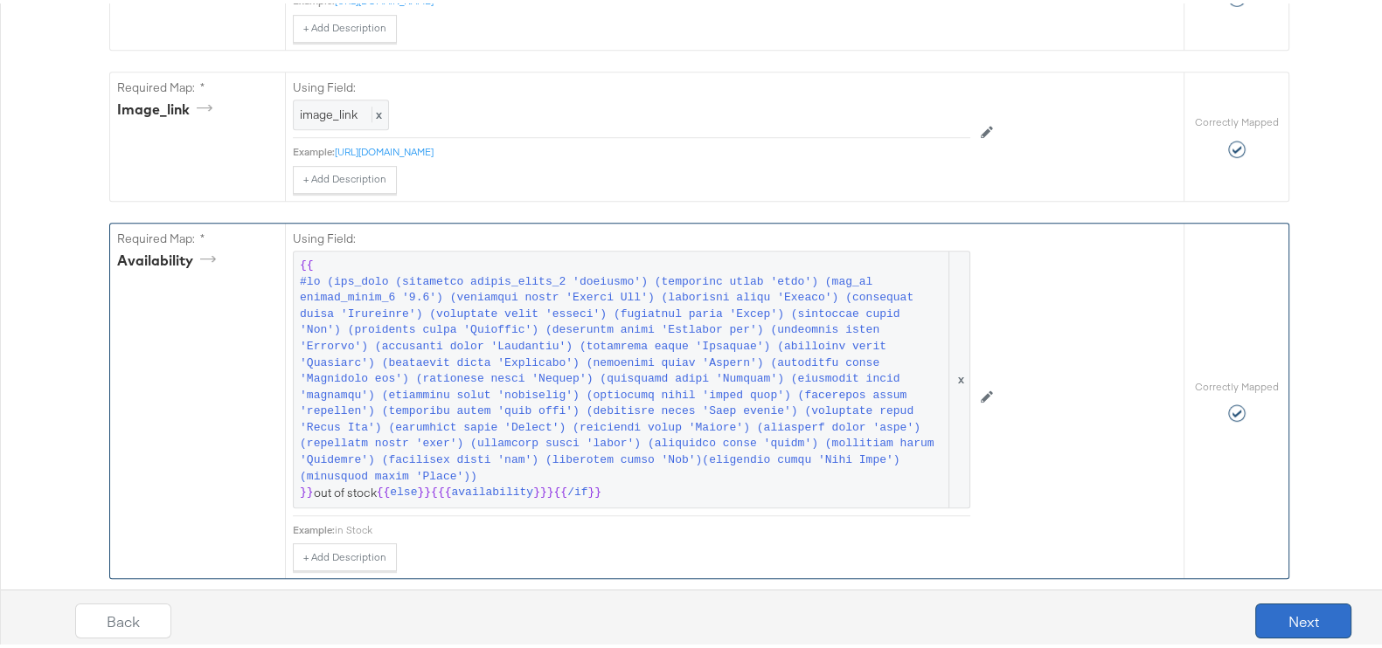
click at [1289, 619] on button "Next" at bounding box center [1303, 617] width 96 height 35
